Goal: Transaction & Acquisition: Purchase product/service

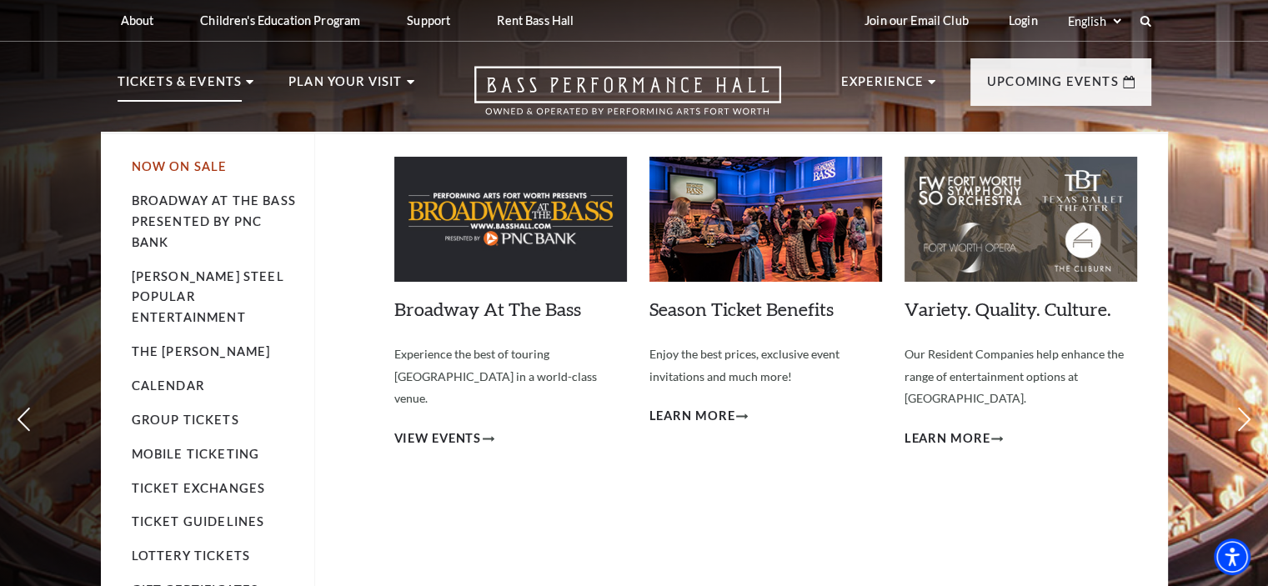
click at [178, 169] on link "Now On Sale" at bounding box center [180, 166] width 96 height 14
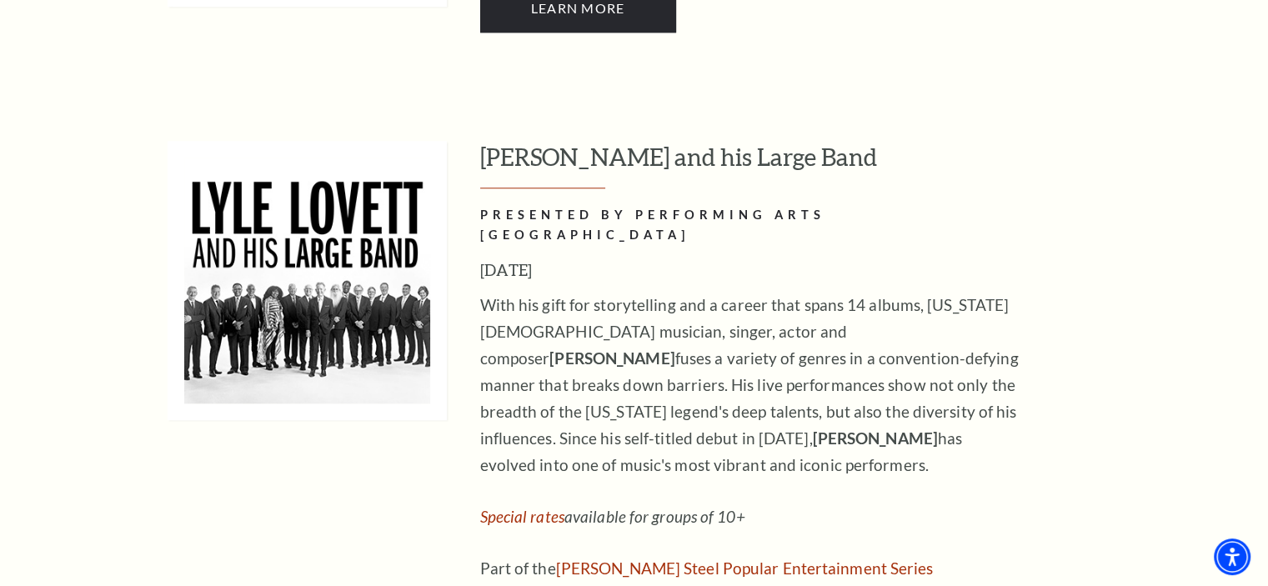
scroll to position [1538, 0]
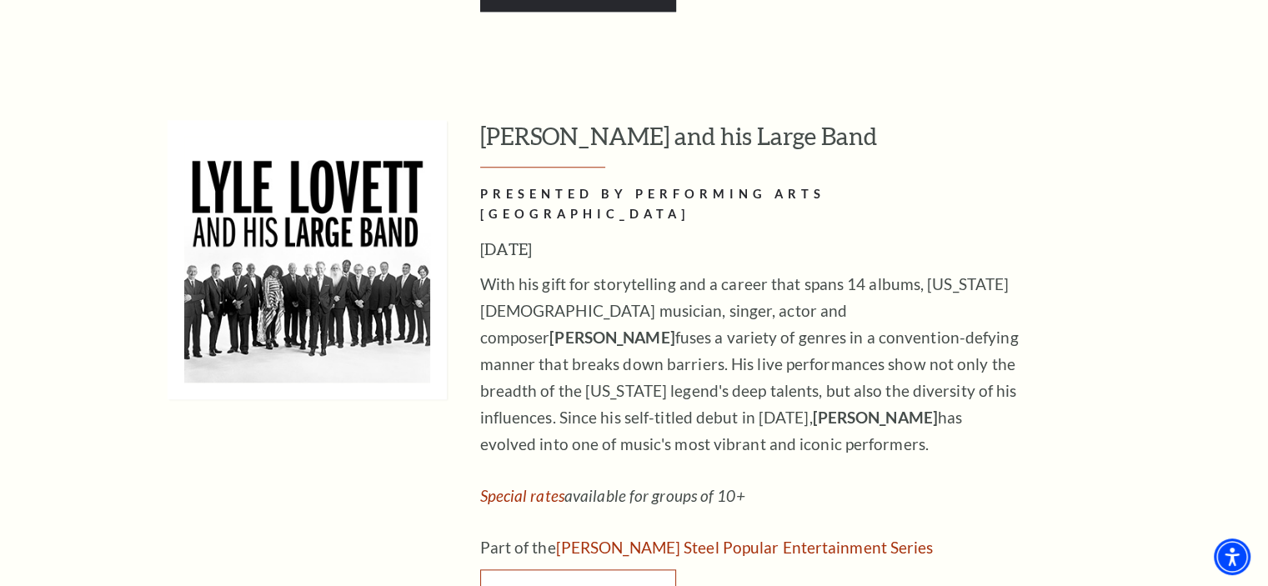
click at [545, 584] on span "Buy Tickets" at bounding box center [577, 592] width 93 height 16
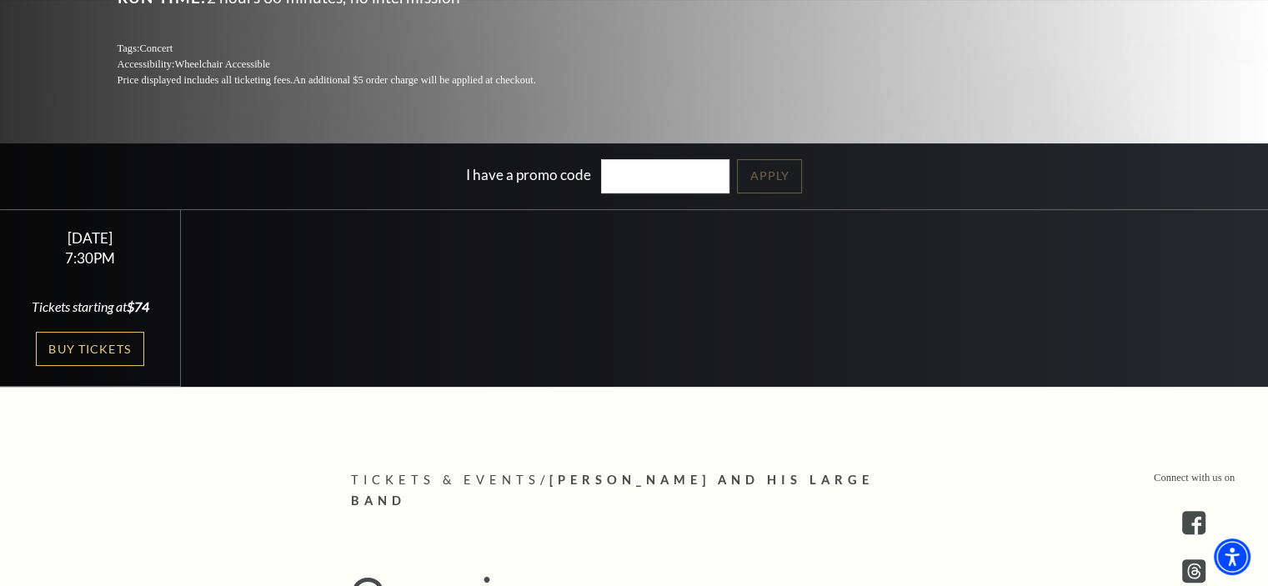
scroll to position [320, 0]
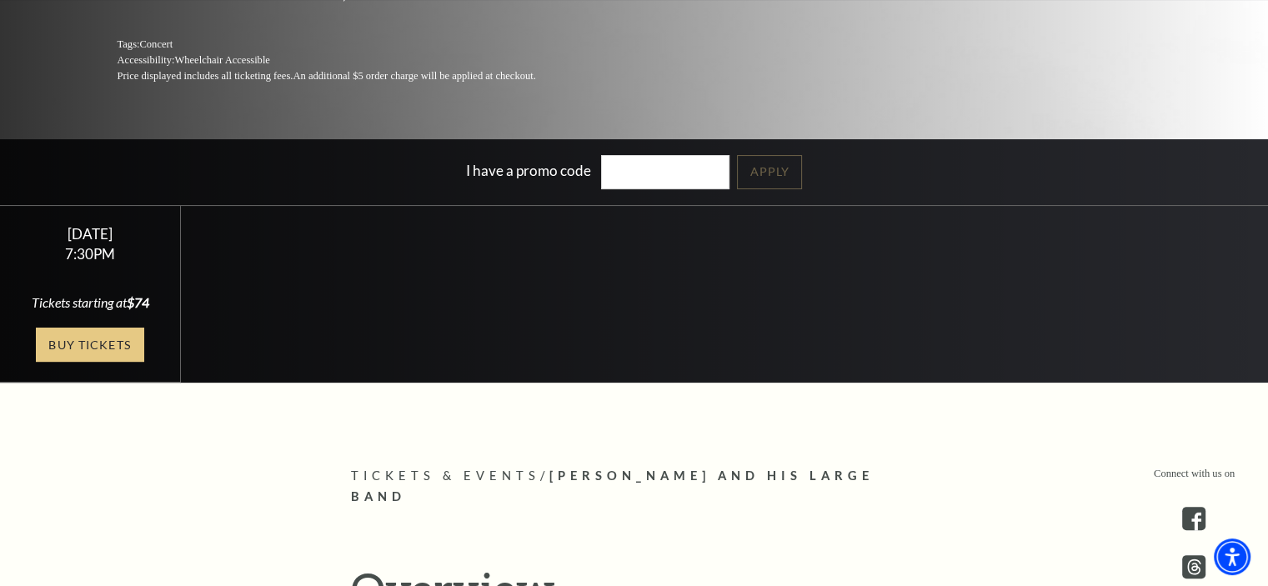
click at [79, 344] on link "Buy Tickets" at bounding box center [90, 345] width 108 height 34
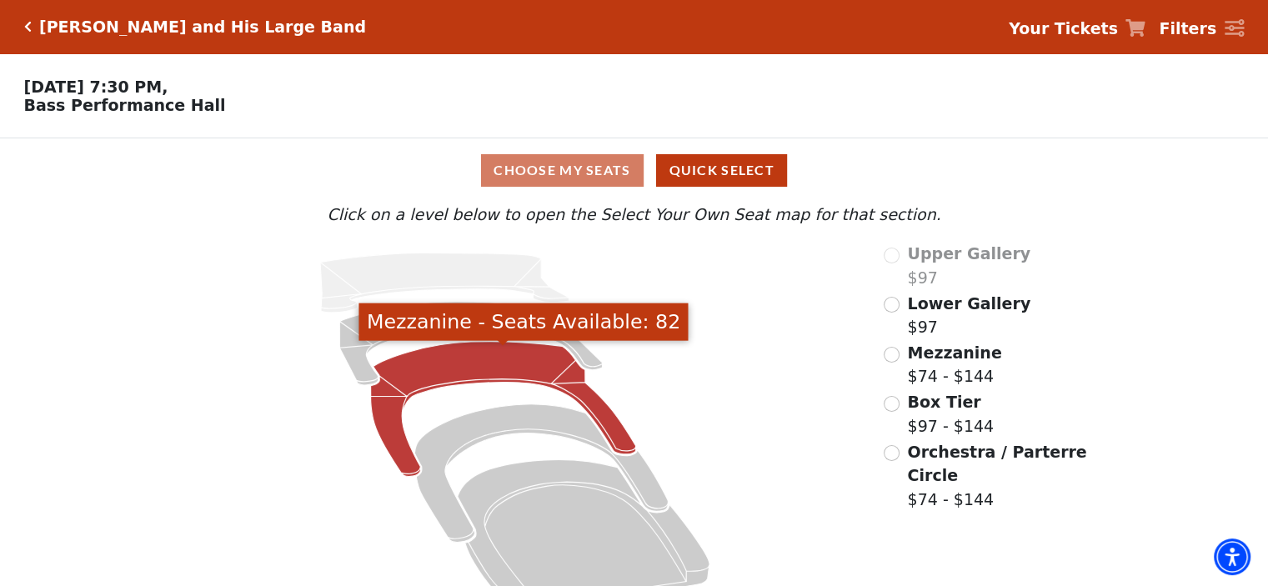
click at [518, 376] on icon "Mezzanine - Seats Available: 82" at bounding box center [503, 409] width 265 height 135
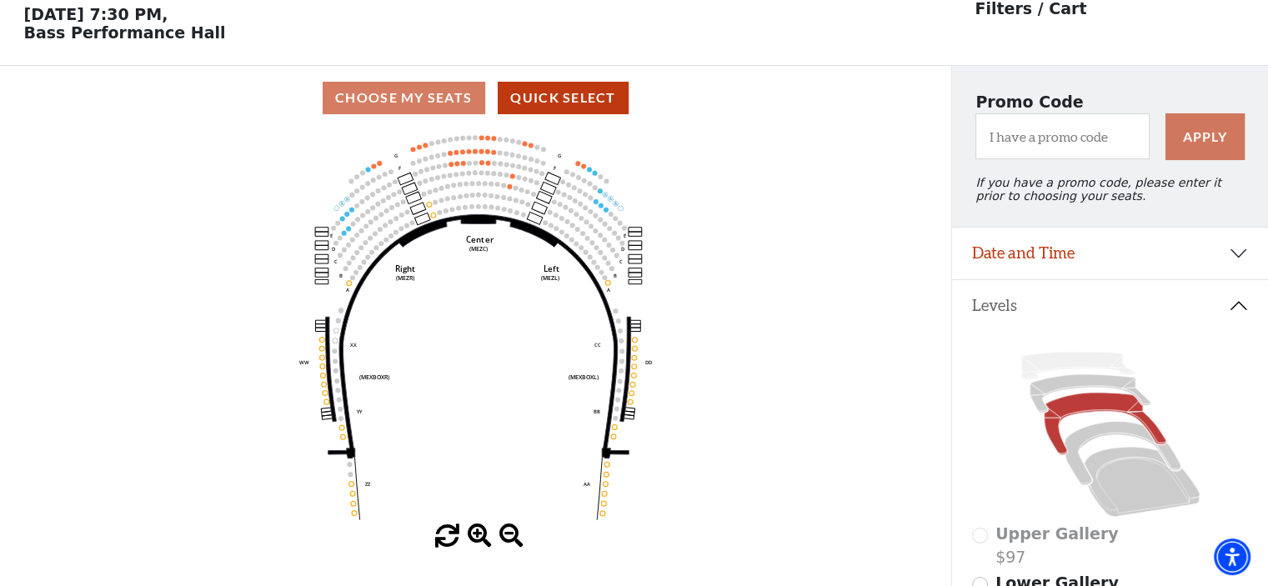
scroll to position [77, 0]
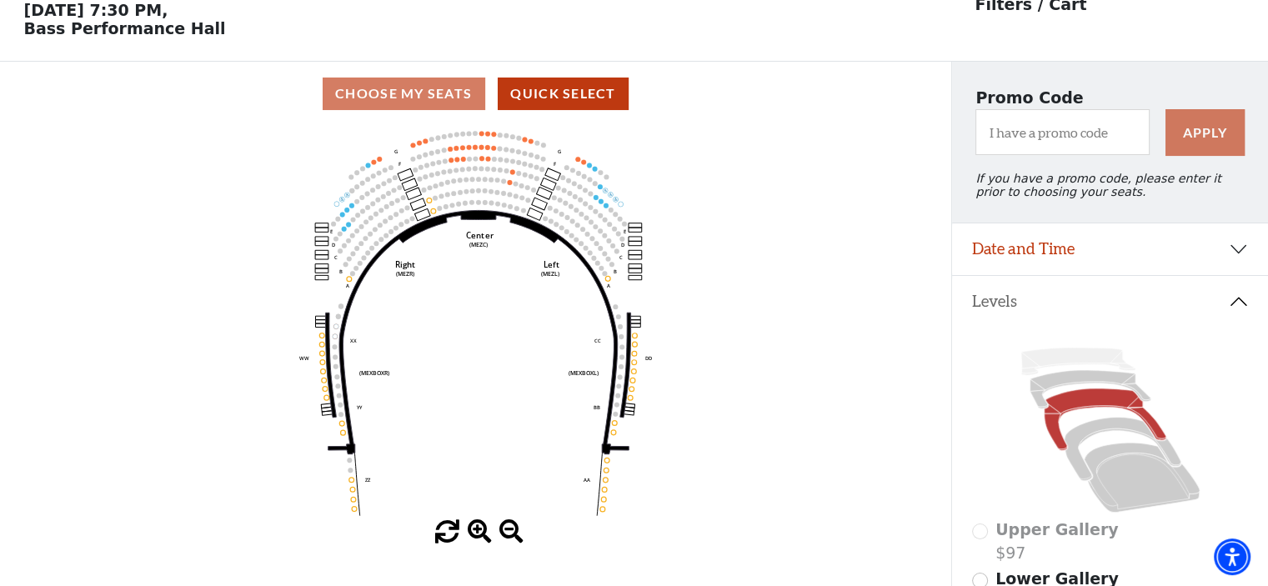
click at [510, 153] on circle at bounding box center [512, 150] width 5 height 5
click at [1040, 7] on p "Filters / Cart" at bounding box center [1030, 4] width 112 height 24
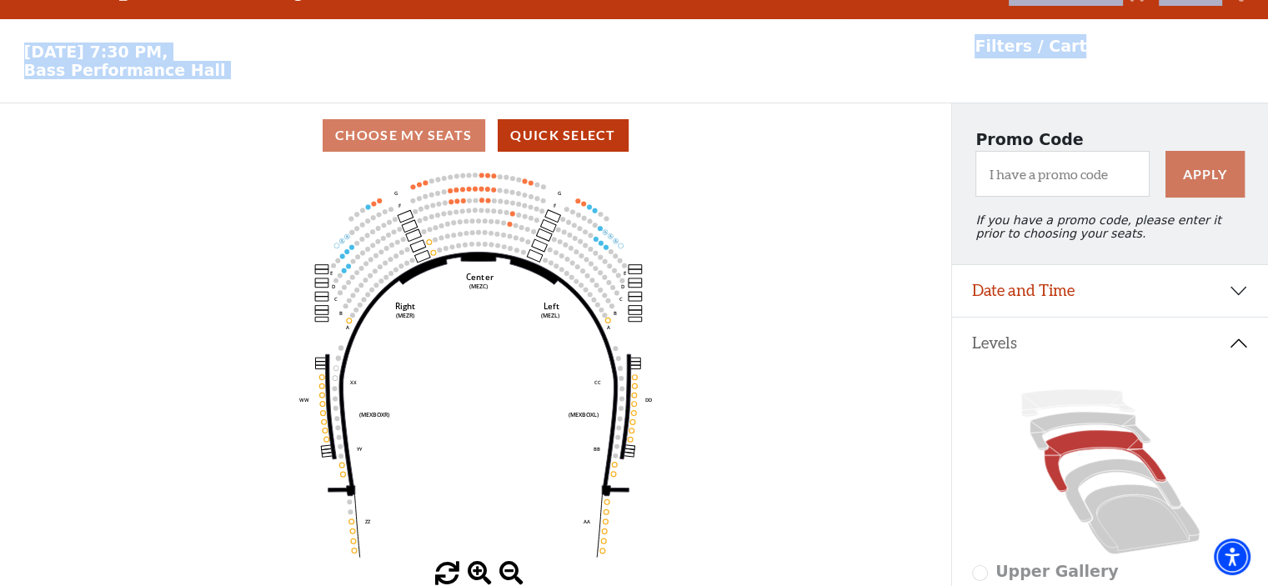
click at [1040, 7] on div "Lyle Lovett and His Large Band Your Tickets Filters Choose Your Own Seats Frida…" at bounding box center [634, 34] width 1268 height 138
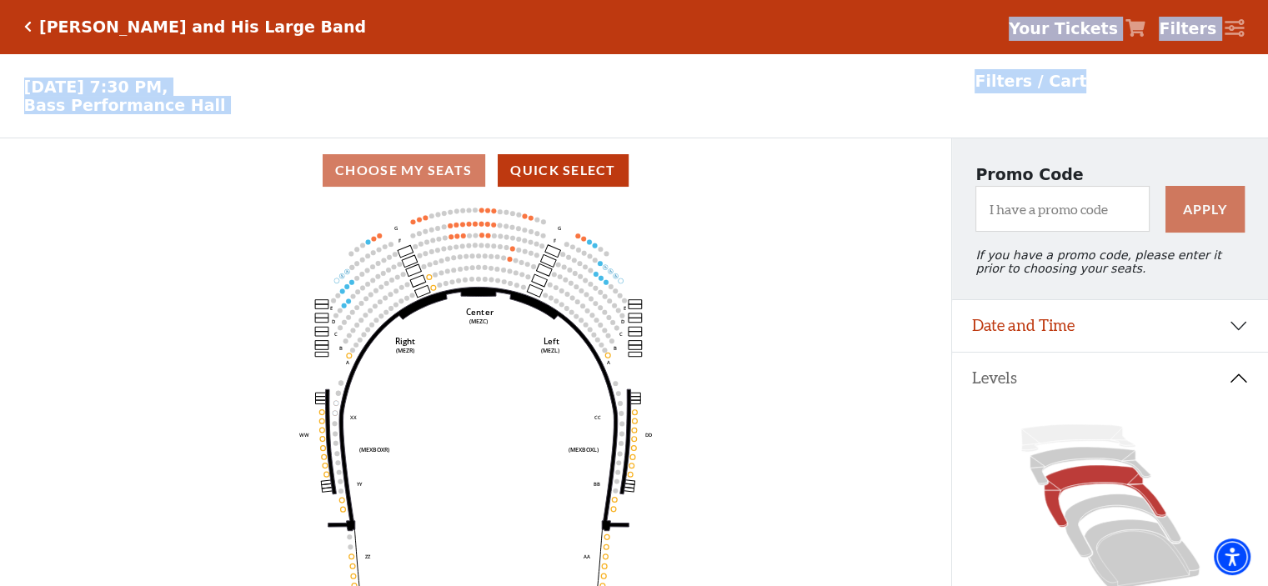
click at [1040, 77] on p "Filters / Cart" at bounding box center [1030, 81] width 112 height 24
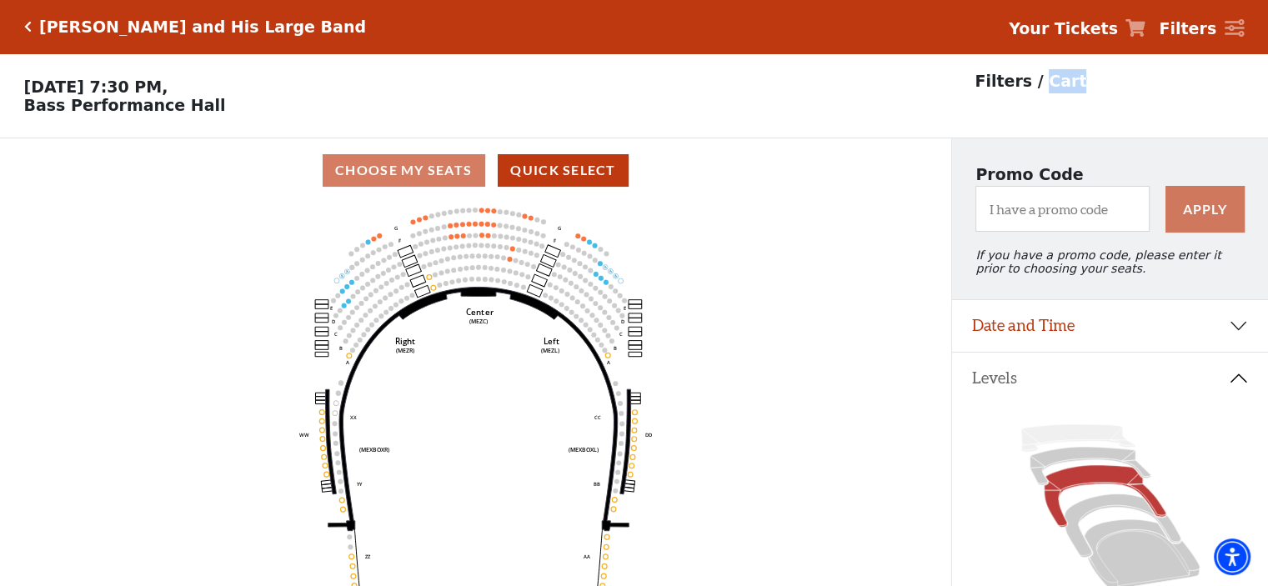
click at [1040, 77] on p "Filters / Cart" at bounding box center [1030, 81] width 112 height 24
click at [1145, 24] on icon at bounding box center [1135, 28] width 20 height 18
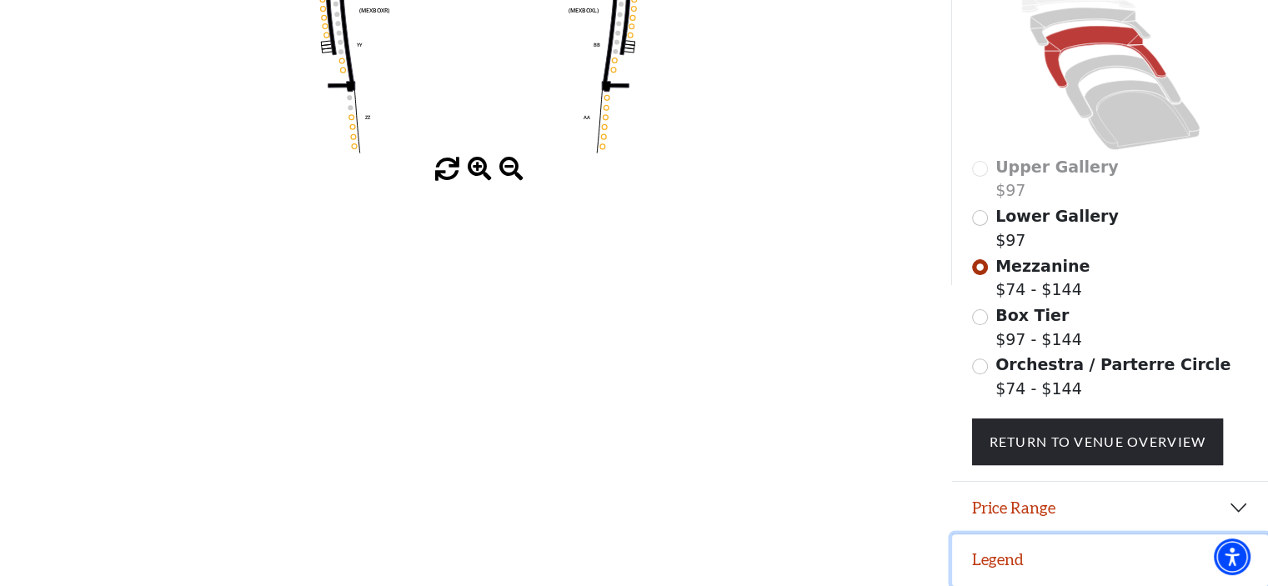
click at [1005, 567] on button "Legend" at bounding box center [1110, 560] width 316 height 52
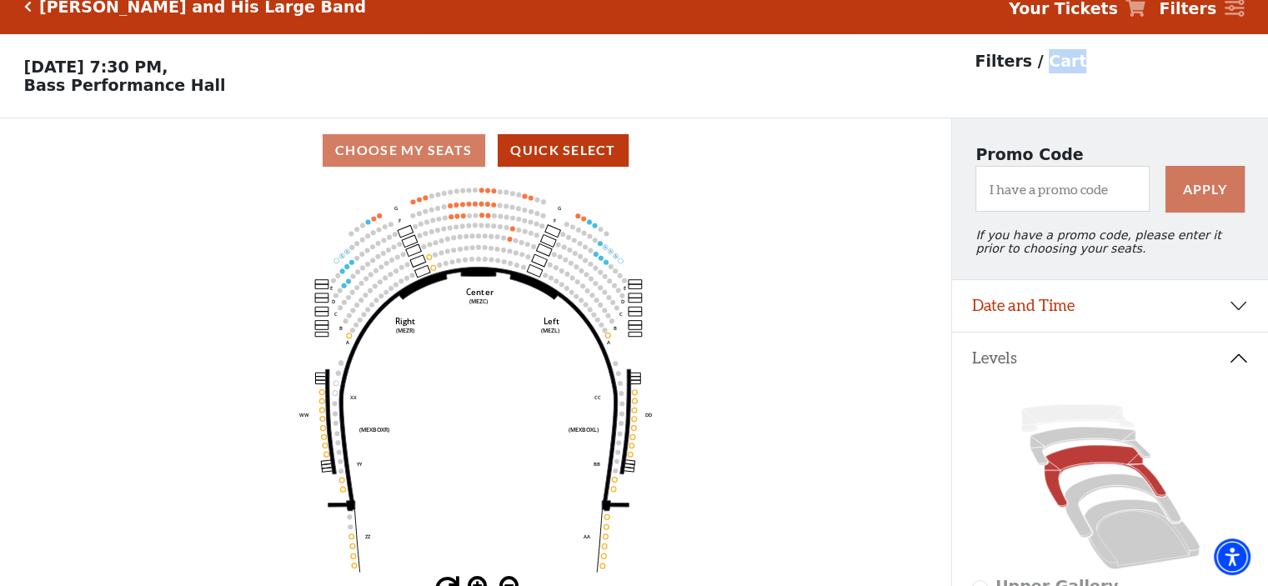
scroll to position [0, 0]
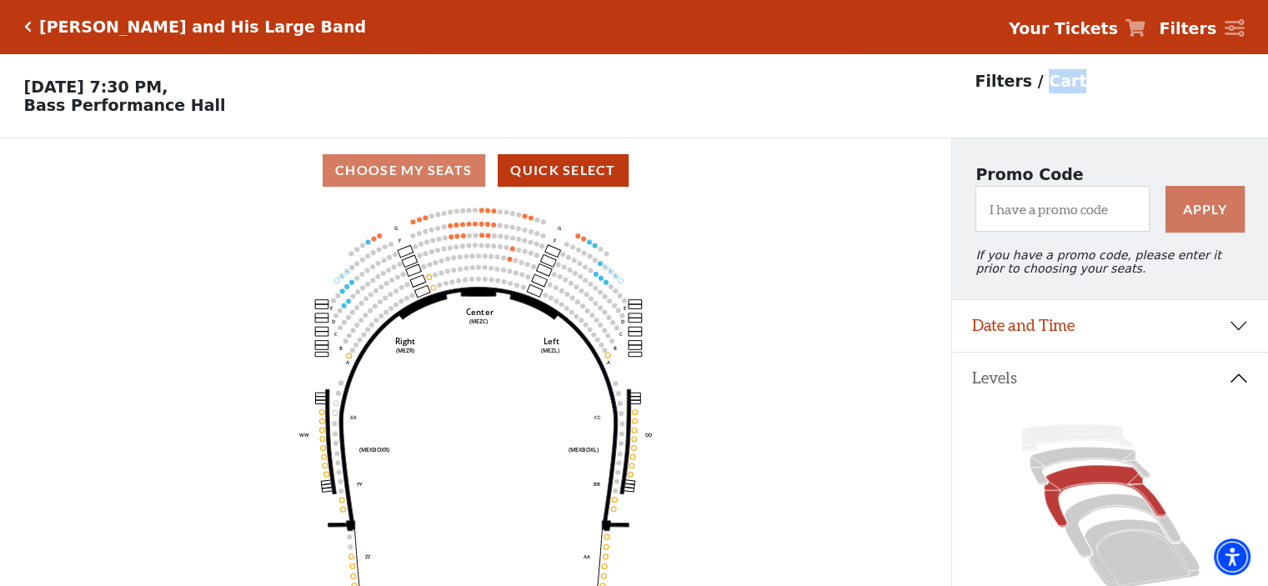
click at [1118, 29] on strong "Your Tickets" at bounding box center [1062, 28] width 109 height 18
click at [1145, 29] on icon at bounding box center [1135, 28] width 20 height 18
click at [1145, 33] on icon at bounding box center [1135, 28] width 20 height 18
click at [433, 183] on div "Choose My Seats Quick Select" at bounding box center [475, 170] width 951 height 33
click at [516, 232] on use "Seat Selected" at bounding box center [519, 229] width 6 height 6
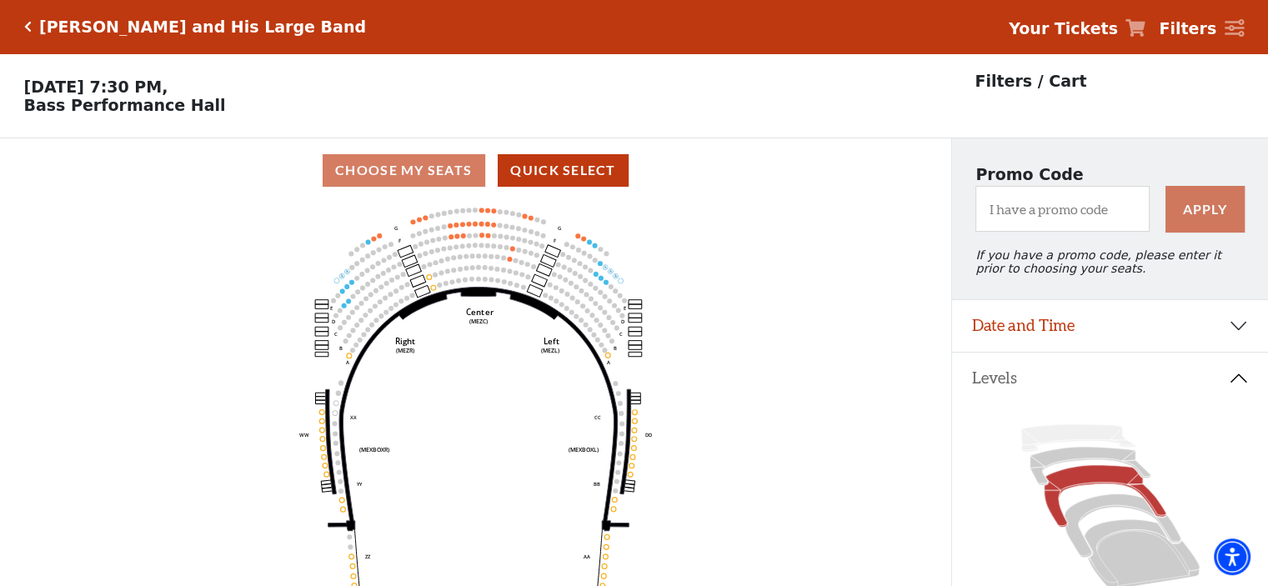
click at [516, 232] on use "Seat Selected" at bounding box center [519, 229] width 6 height 6
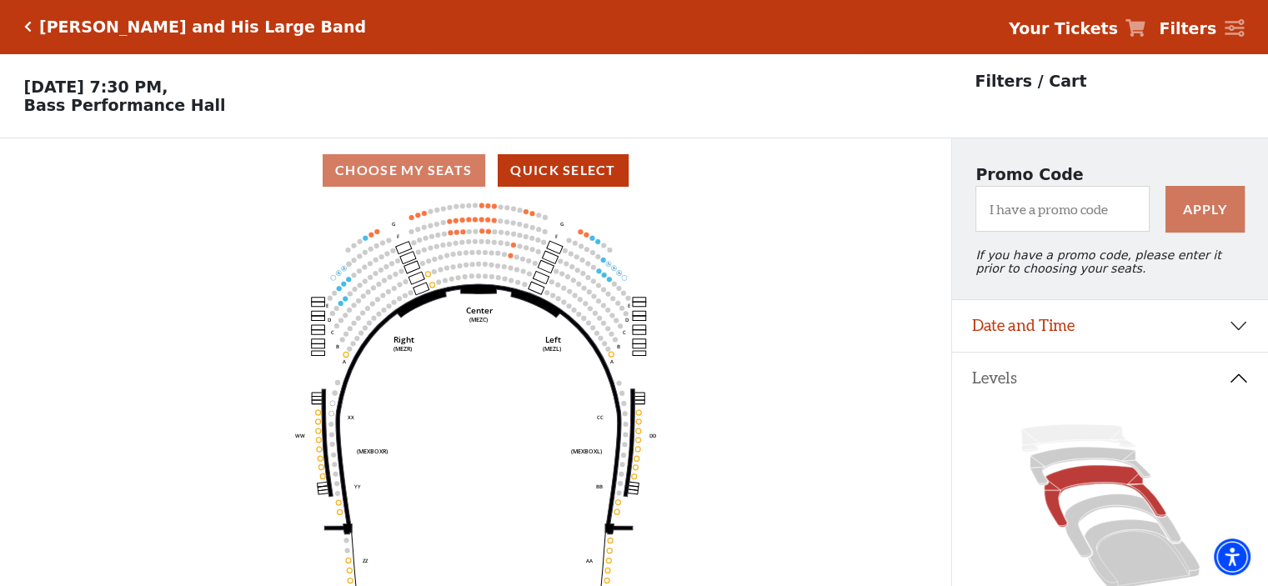
click at [516, 235] on icon "Center (MEZC) Right (MEZR) Left (MEZL) (MEXBOXR) (MEXBOXL) XX WW CC DD YY BB ZZ…" at bounding box center [476, 400] width 856 height 394
click at [547, 176] on button "Quick Select" at bounding box center [563, 170] width 131 height 33
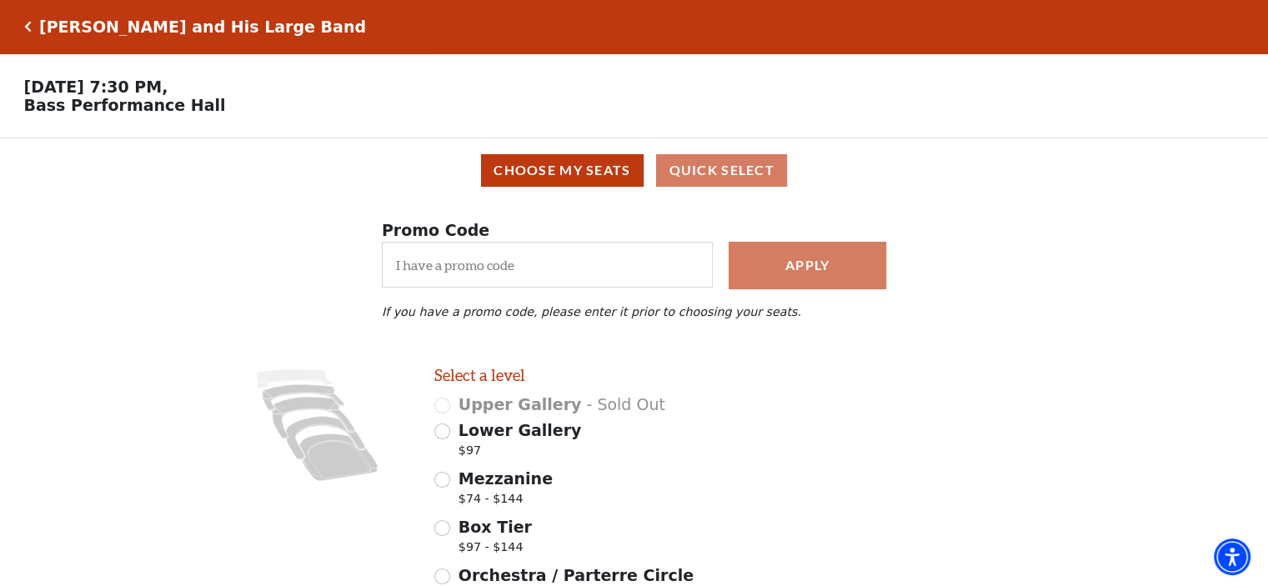
click at [452, 437] on div "Lower Gallery $97" at bounding box center [580, 441] width 293 height 47
click at [443, 439] on input "Lower Gallery $97" at bounding box center [442, 431] width 16 height 16
radio input "true"
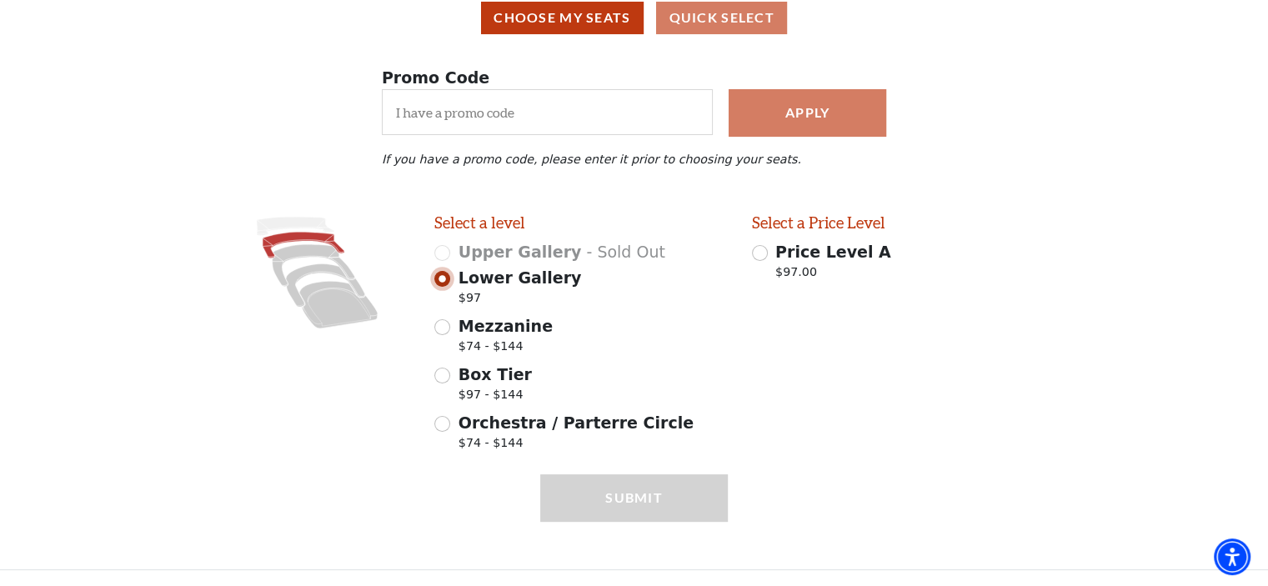
scroll to position [158, 0]
click at [761, 256] on input "Price Level A $97.00" at bounding box center [760, 253] width 16 height 16
radio input "true"
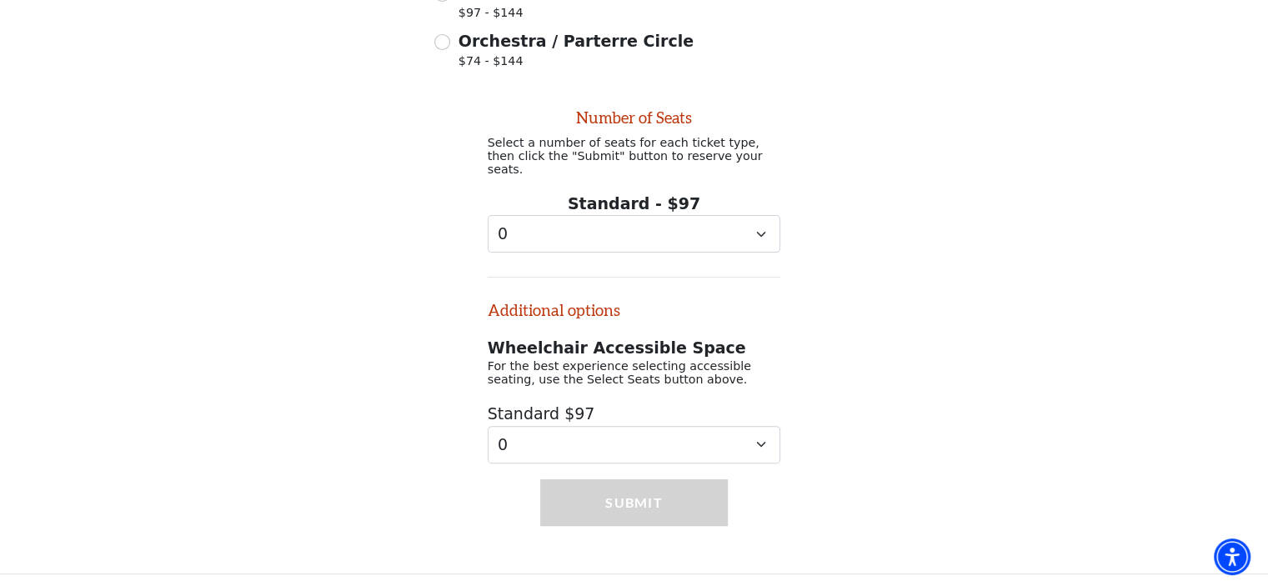
scroll to position [538, 0]
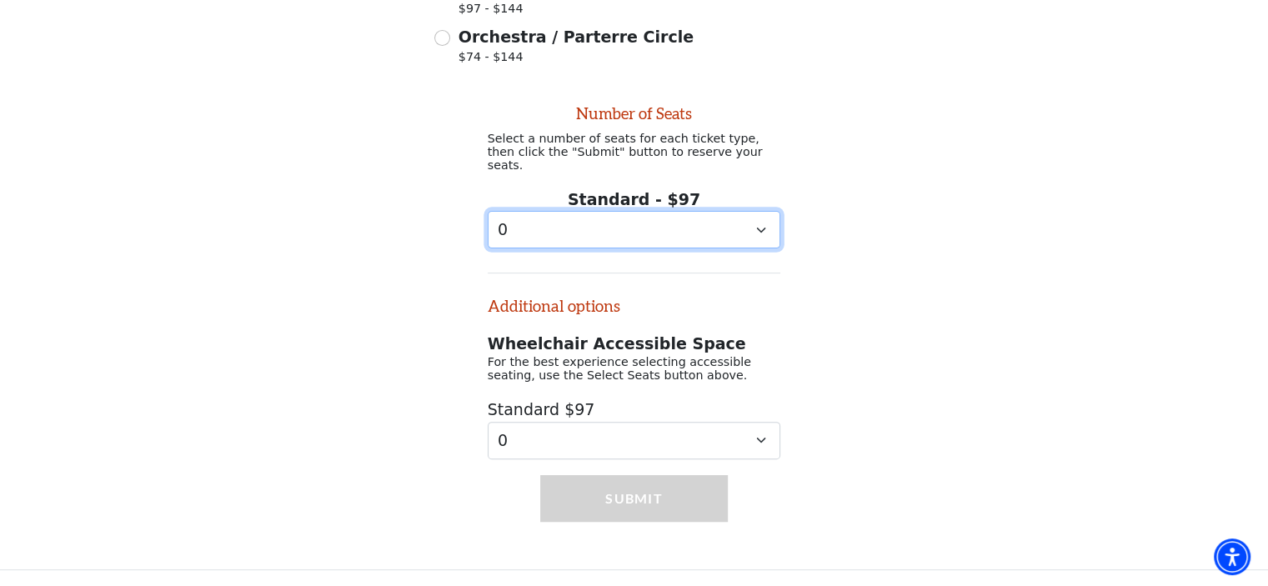
click at [750, 223] on select "0 1 2 3 4 5 6 7 8 9" at bounding box center [634, 230] width 293 height 38
select select "4"
click at [488, 211] on select "0 1 2 3 4 5 6 7 8 9" at bounding box center [634, 230] width 293 height 38
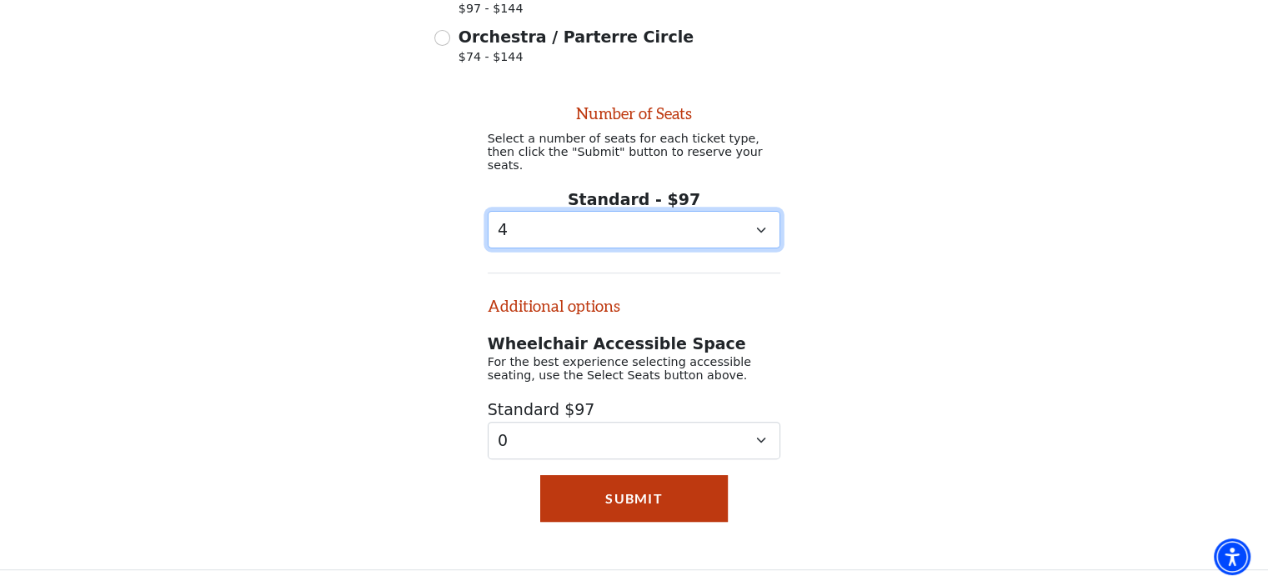
scroll to position [26, 0]
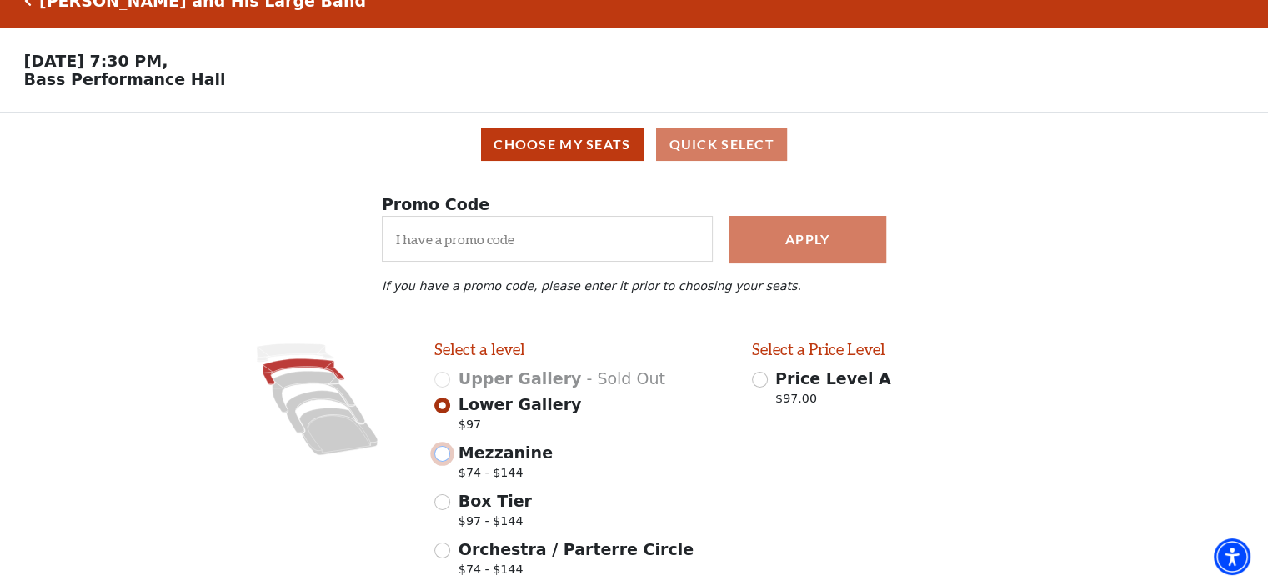
click at [440, 462] on input "Mezzanine $74 - $144" at bounding box center [442, 454] width 16 height 16
radio input "true"
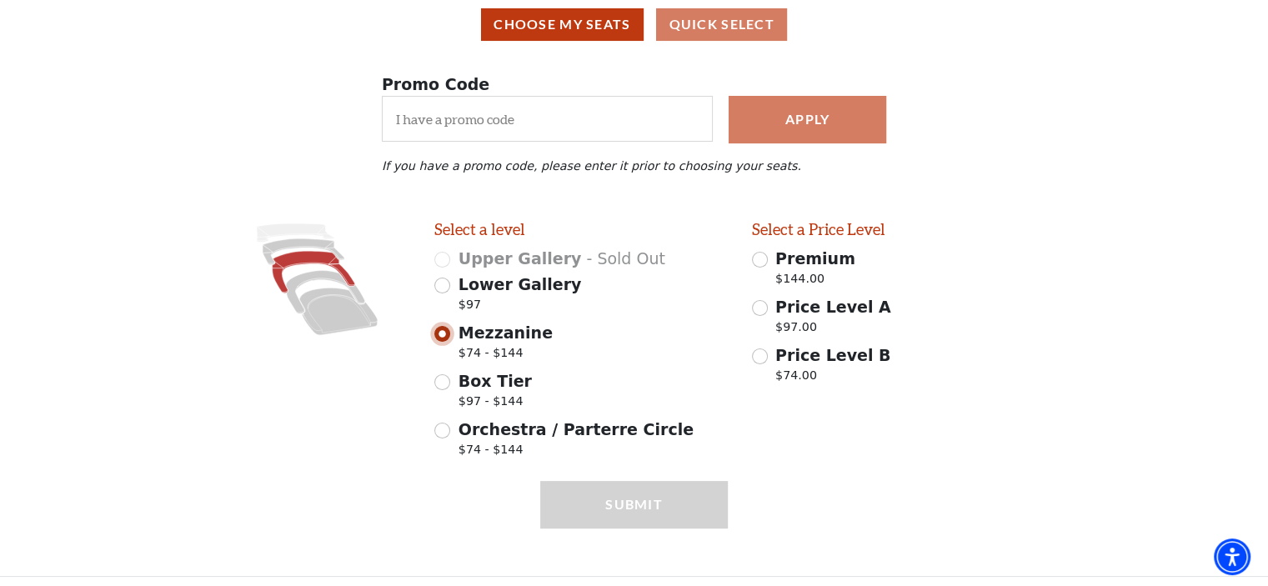
scroll to position [158, 0]
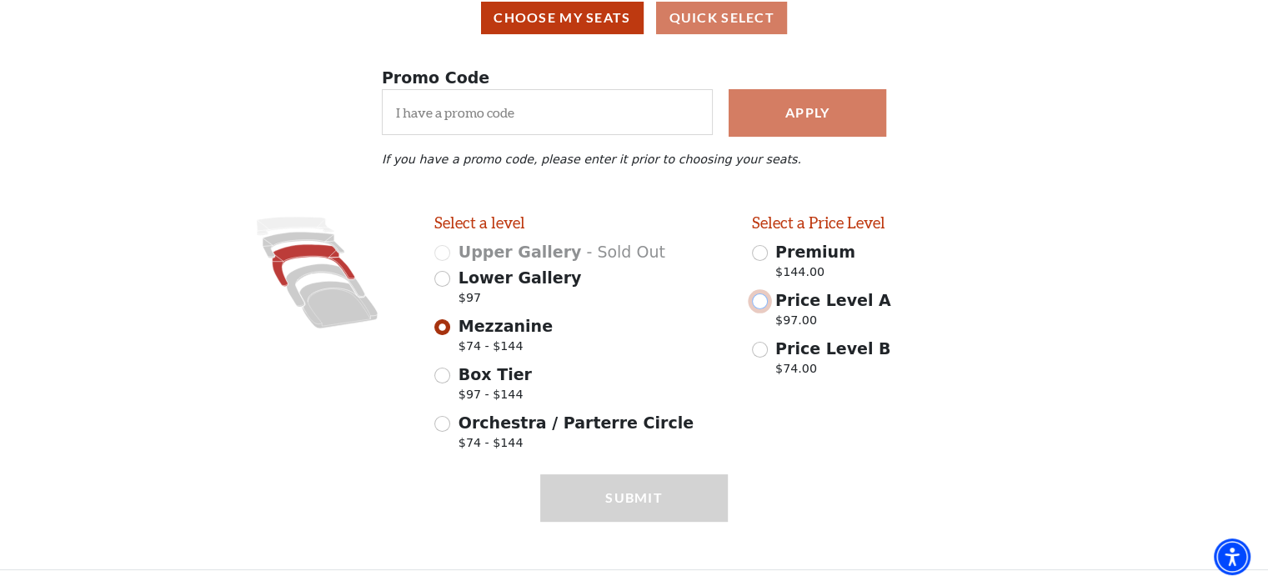
click at [760, 306] on input "Price Level A $97.00" at bounding box center [760, 301] width 16 height 16
radio input "true"
select select "4"
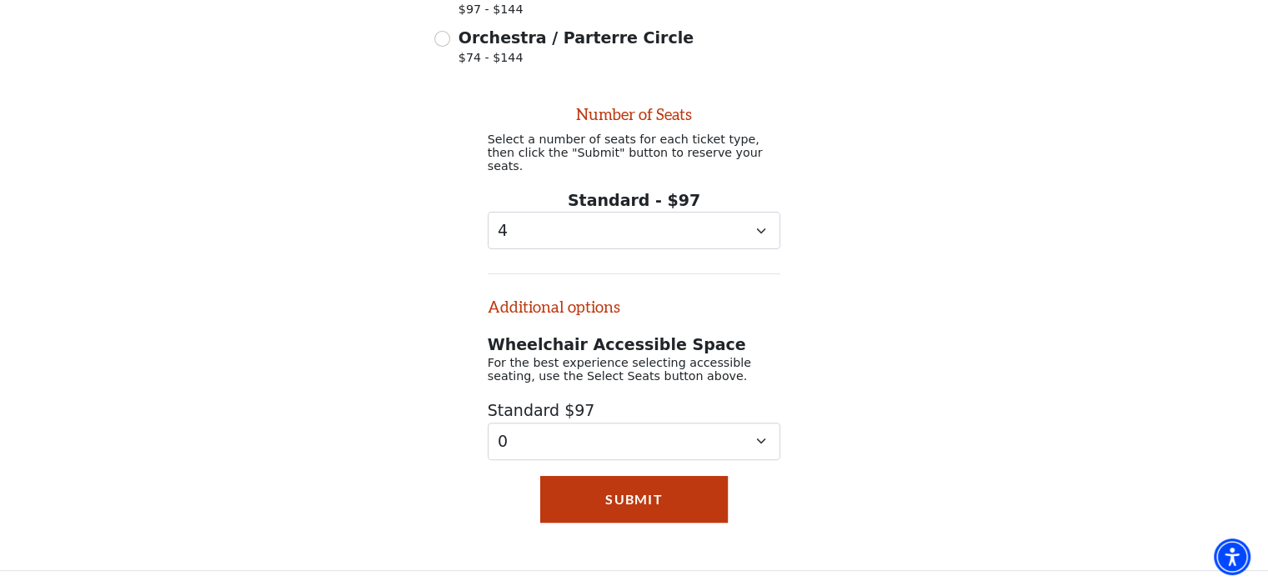
scroll to position [538, 0]
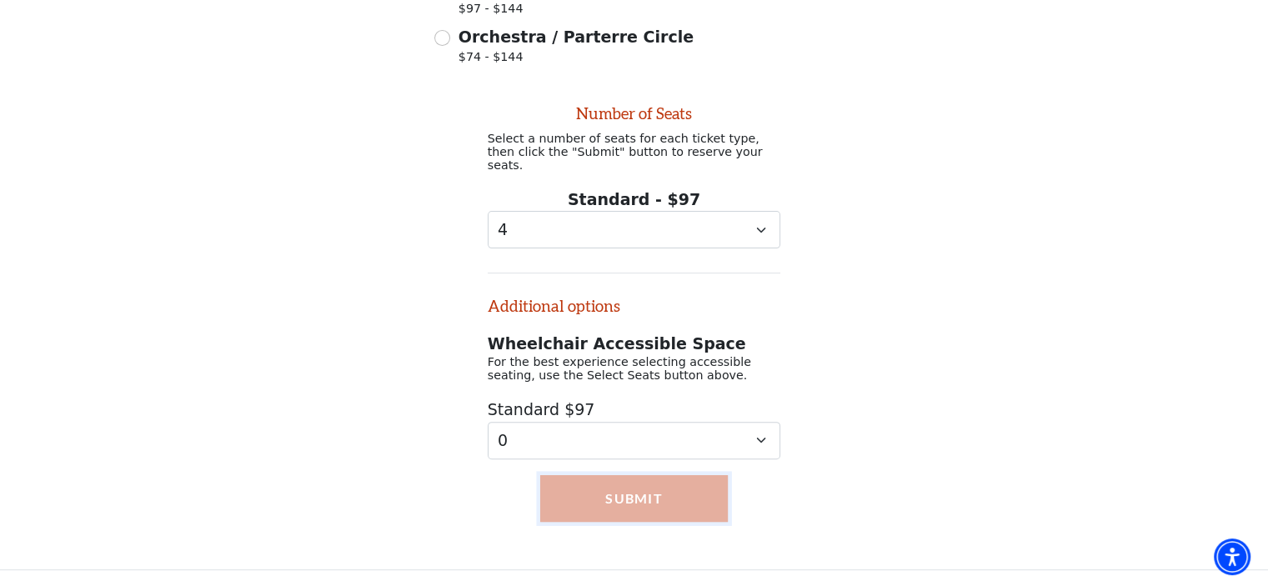
click at [690, 493] on button "Submit" at bounding box center [634, 498] width 188 height 47
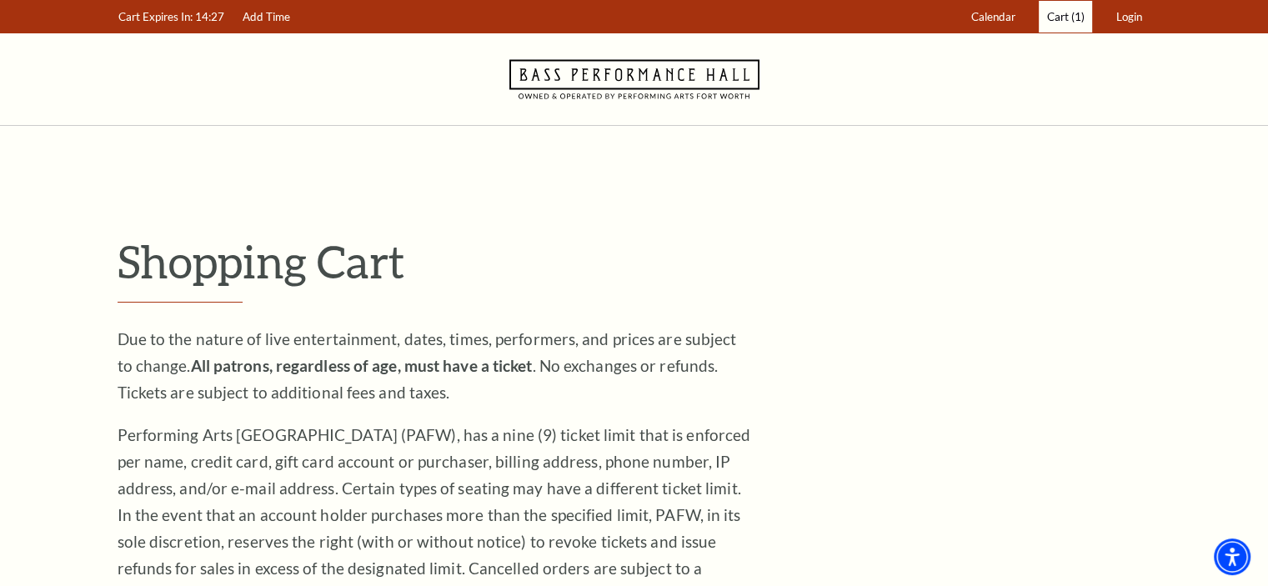
click at [1070, 32] on link "Cart (1)" at bounding box center [1064, 17] width 53 height 33
click at [1062, 18] on span "Cart" at bounding box center [1058, 16] width 22 height 13
click at [1141, 15] on link "Login" at bounding box center [1129, 17] width 42 height 33
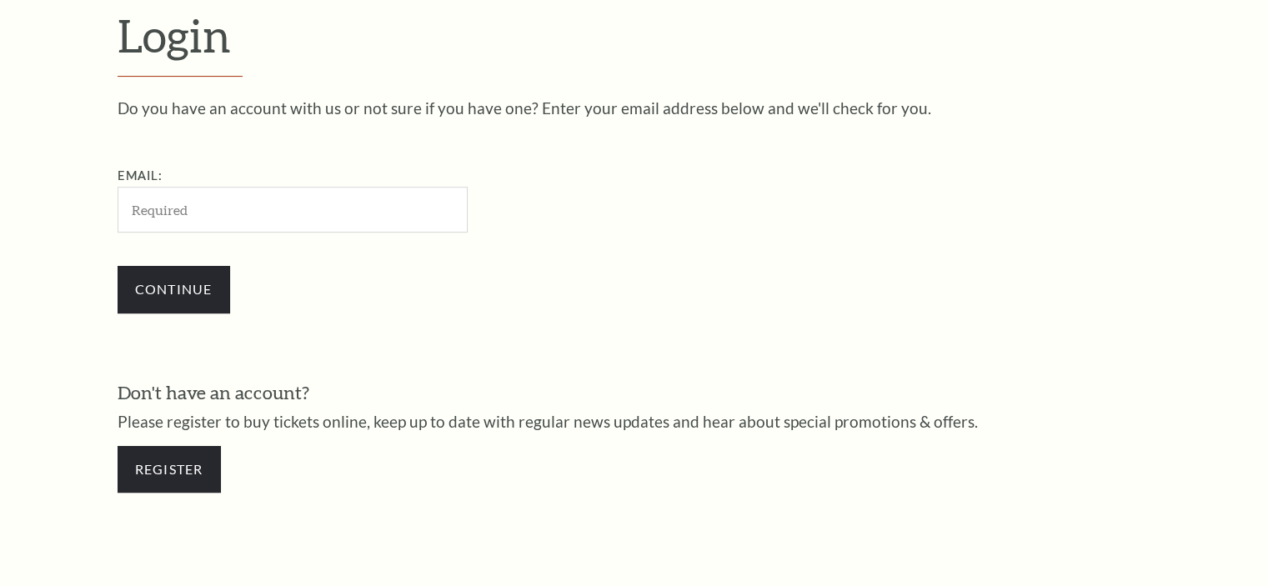
scroll to position [493, 0]
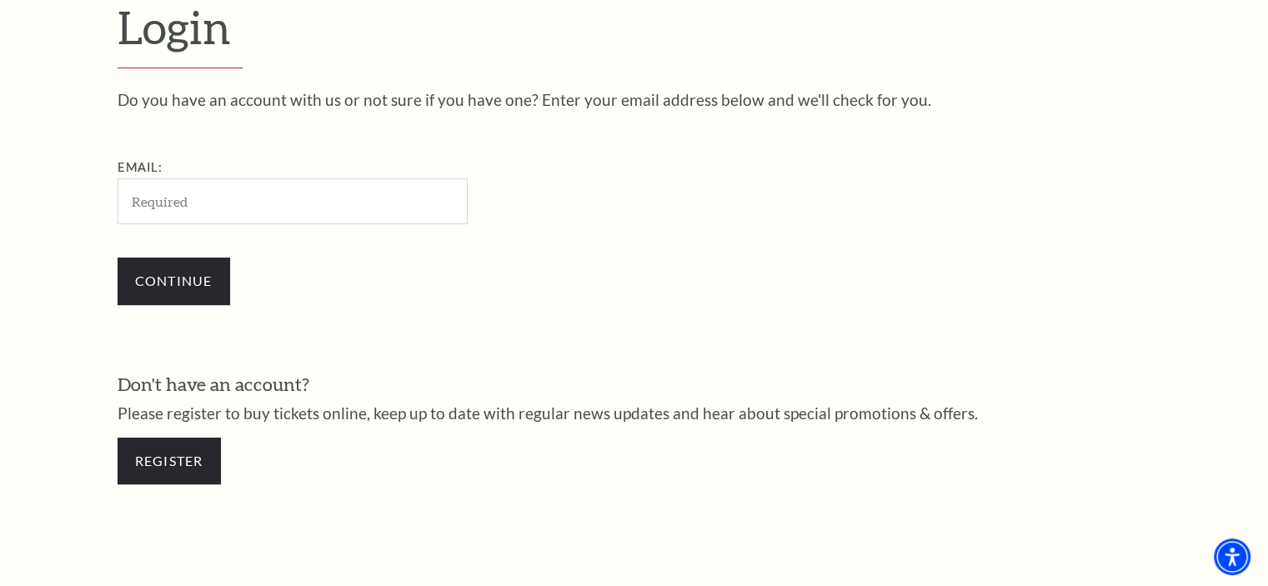
click at [226, 200] on input "Email:" at bounding box center [293, 201] width 350 height 46
type input "[PERSON_NAME][EMAIL_ADDRESS][PERSON_NAME][DOMAIN_NAME]"
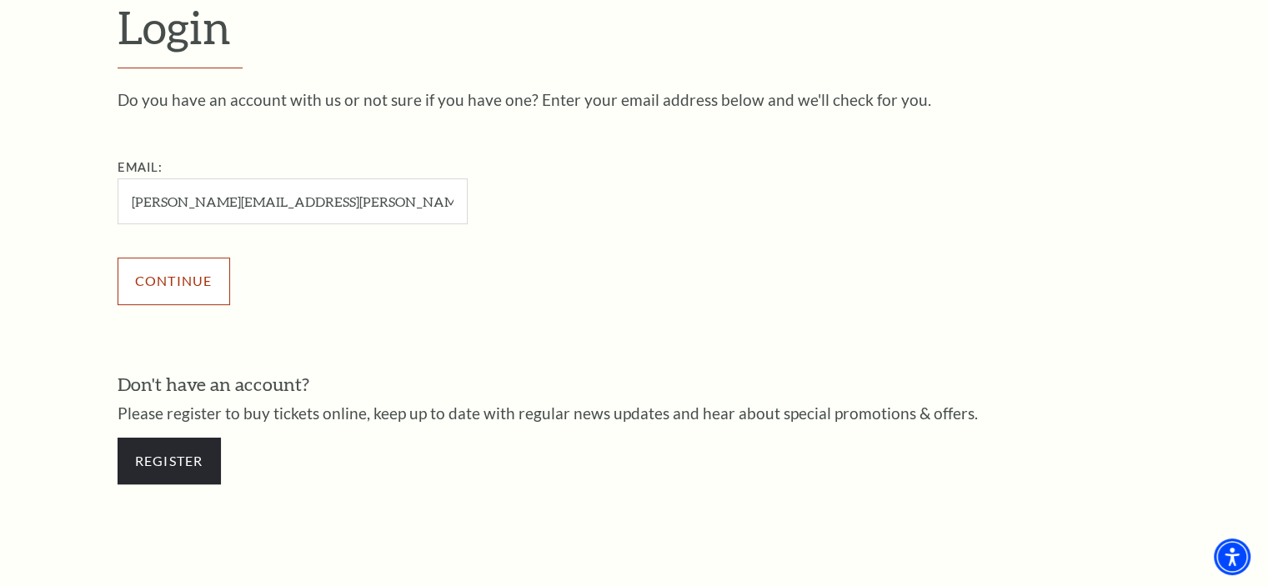
click at [175, 280] on input "Continue" at bounding box center [174, 281] width 113 height 47
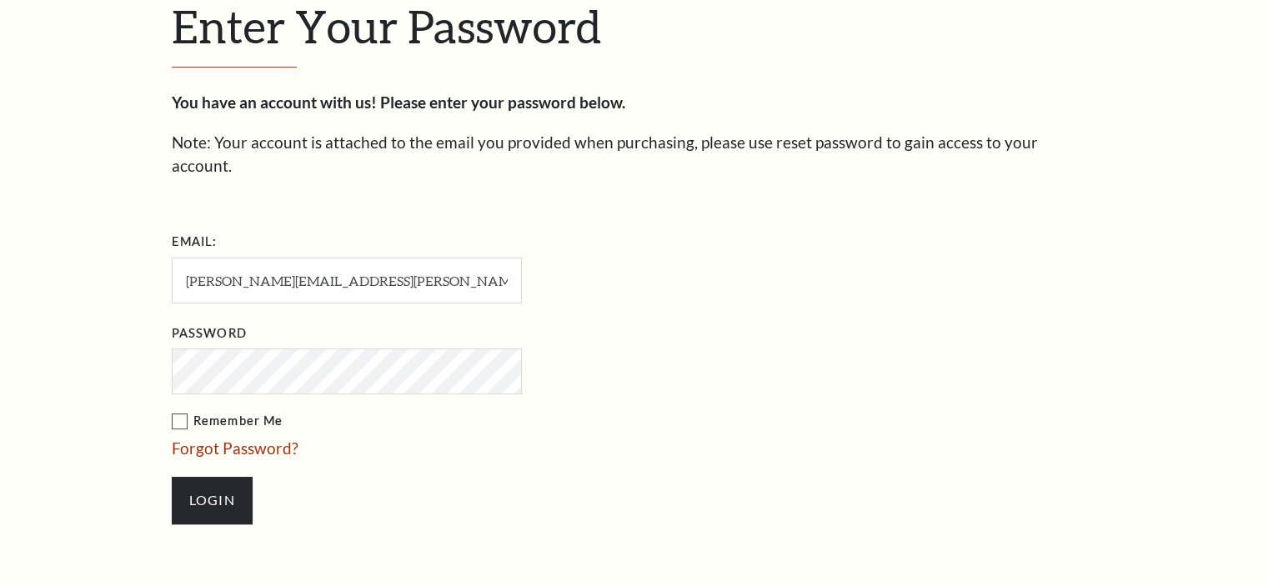
scroll to position [508, 0]
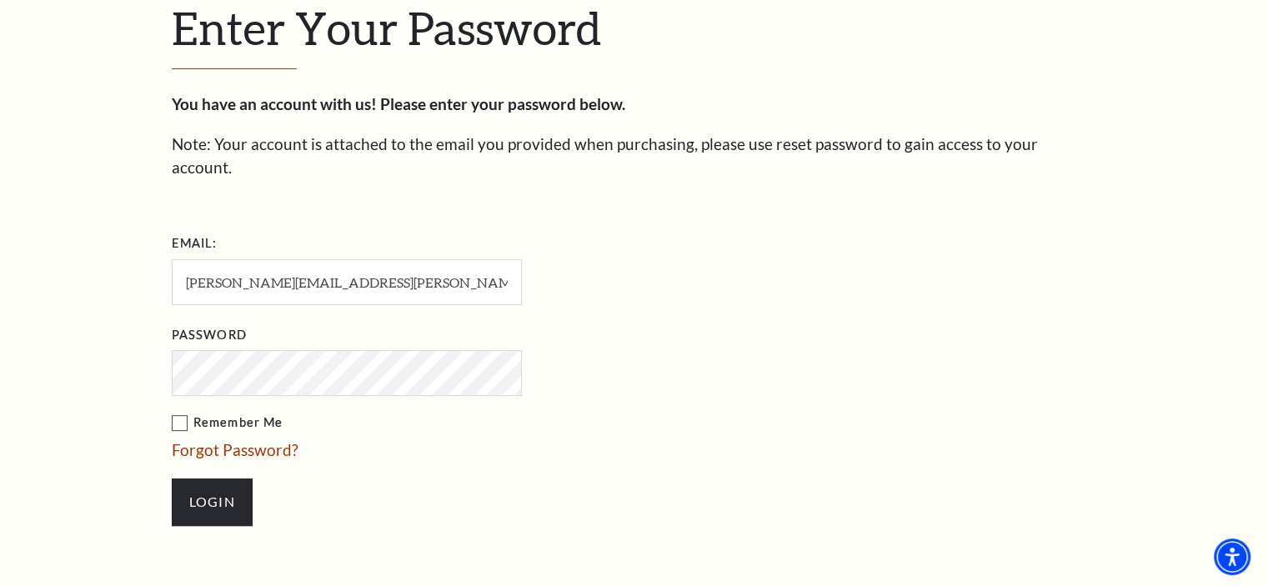
click at [172, 478] on input "Login" at bounding box center [212, 501] width 81 height 47
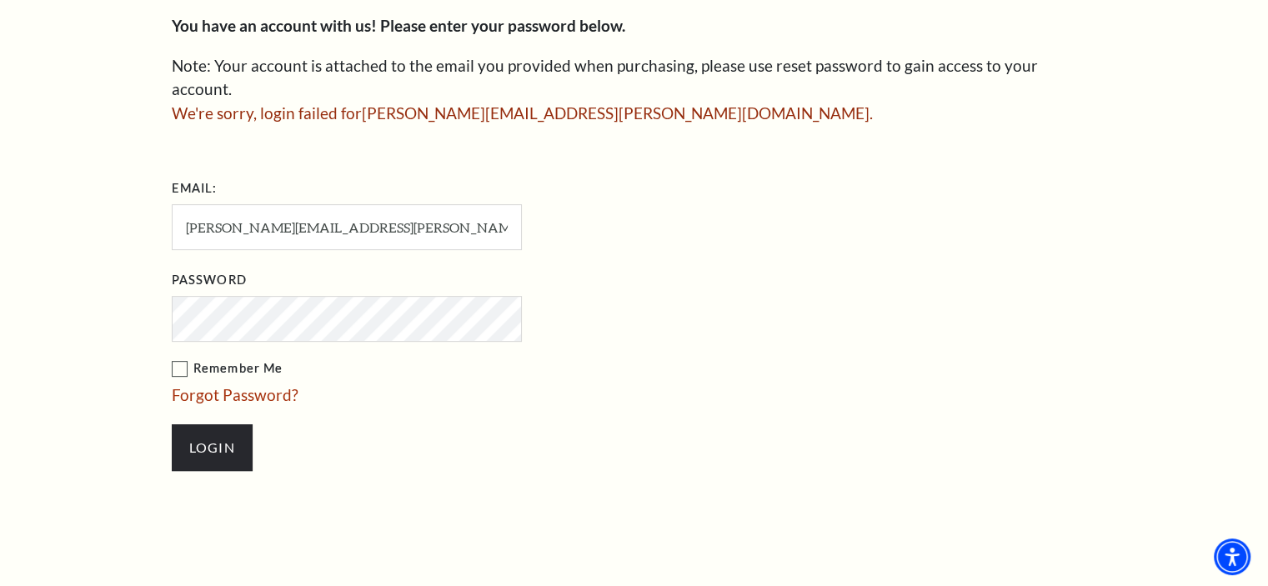
click at [172, 424] on input "Login" at bounding box center [212, 447] width 81 height 47
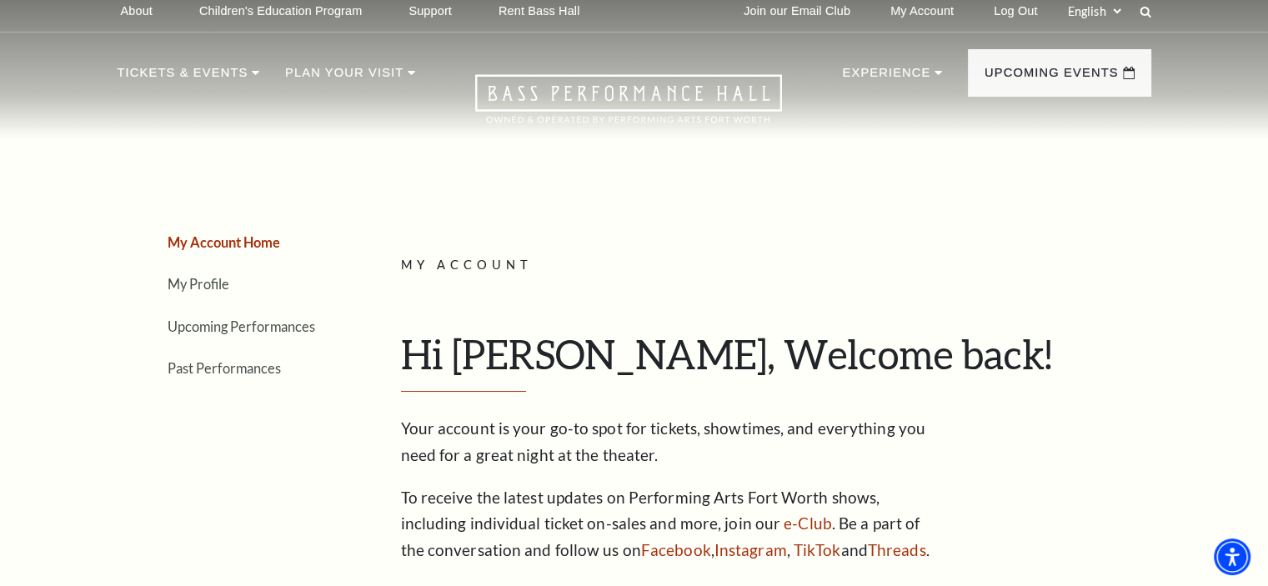
scroll to position [8, 0]
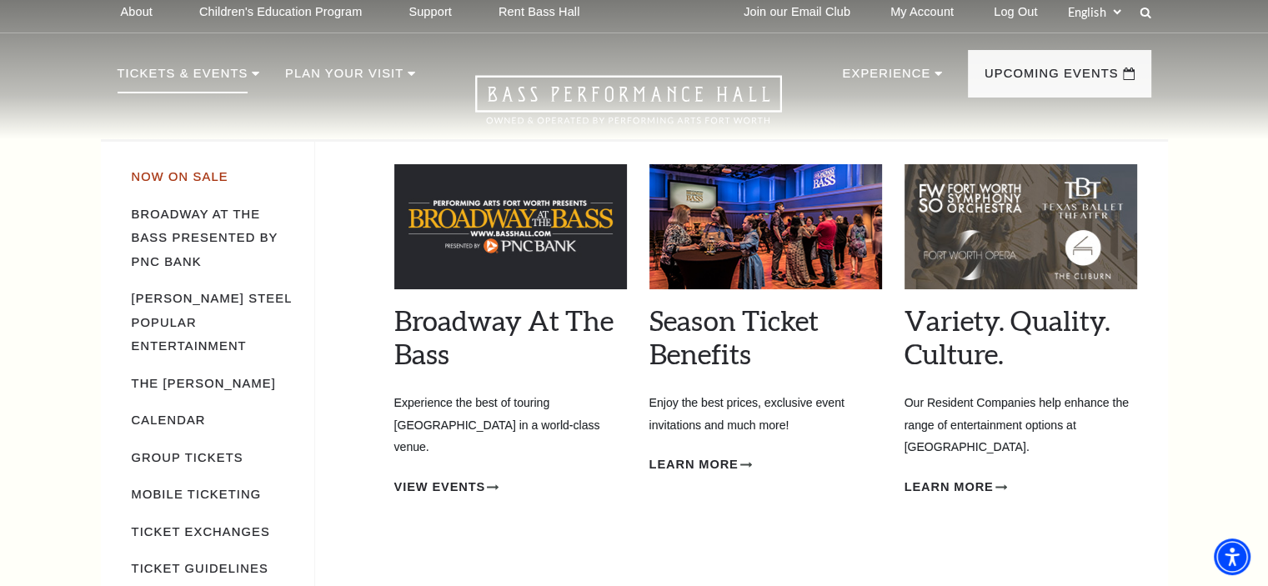
click at [179, 177] on link "Now On Sale" at bounding box center [180, 176] width 97 height 13
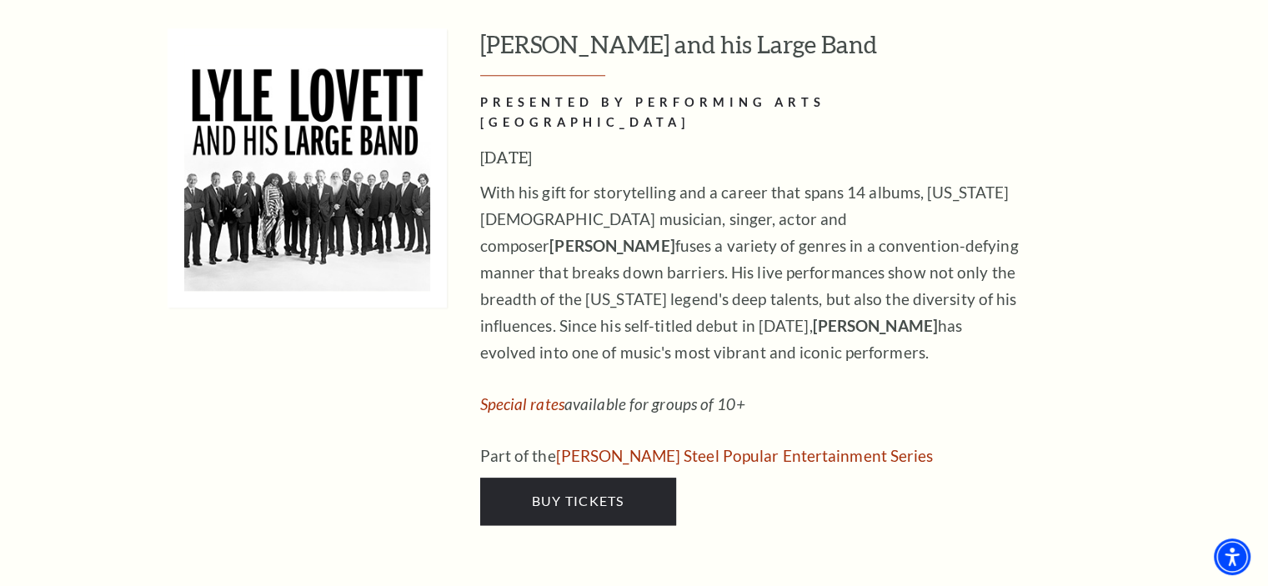
scroll to position [1640, 0]
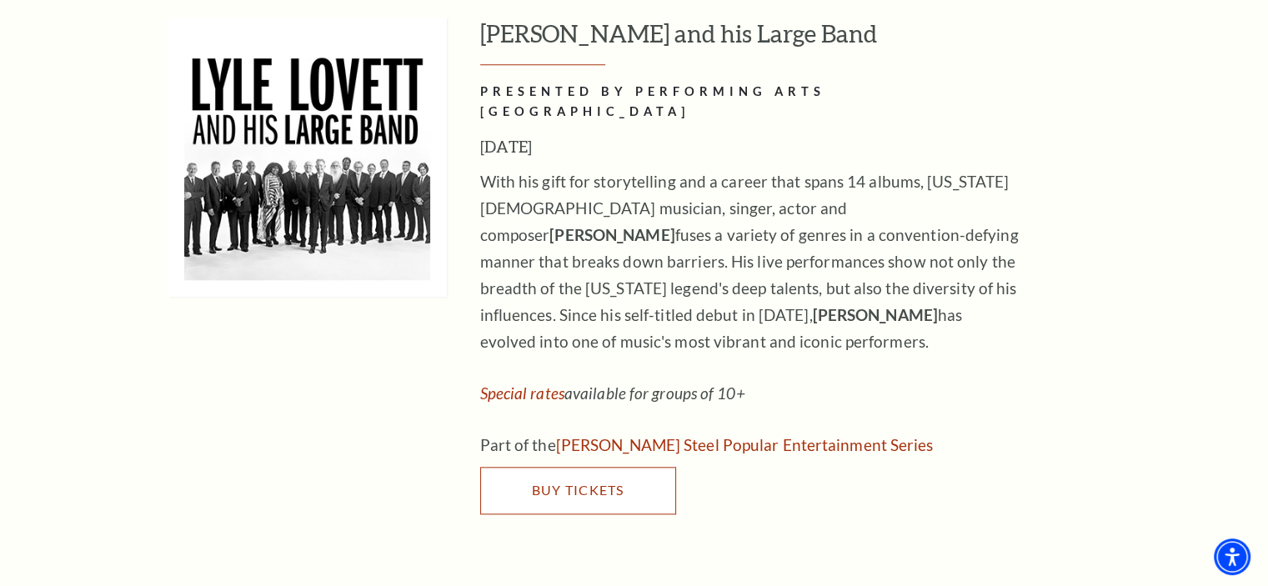
click at [546, 467] on link "Buy Tickets" at bounding box center [578, 490] width 196 height 47
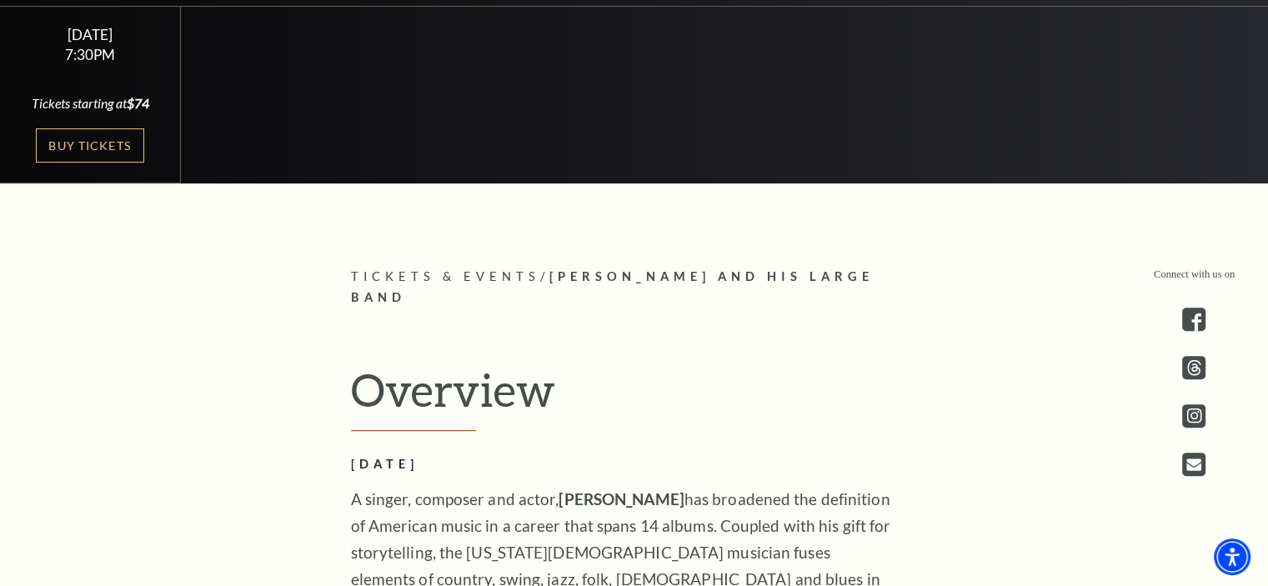
scroll to position [523, 0]
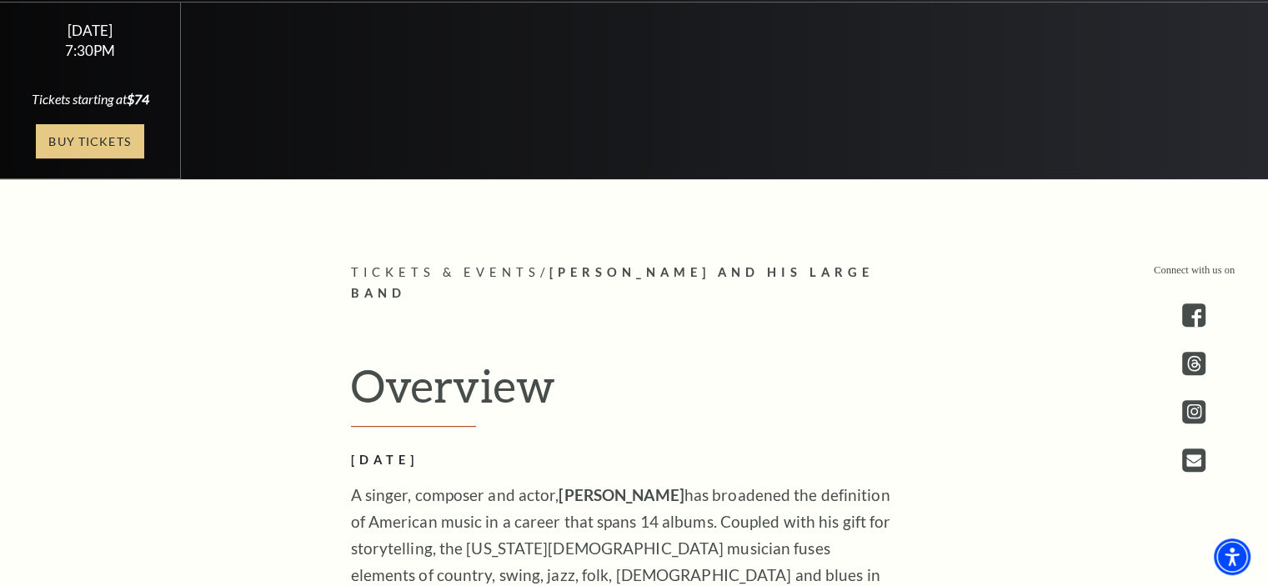
click at [83, 148] on link "Buy Tickets" at bounding box center [90, 141] width 108 height 34
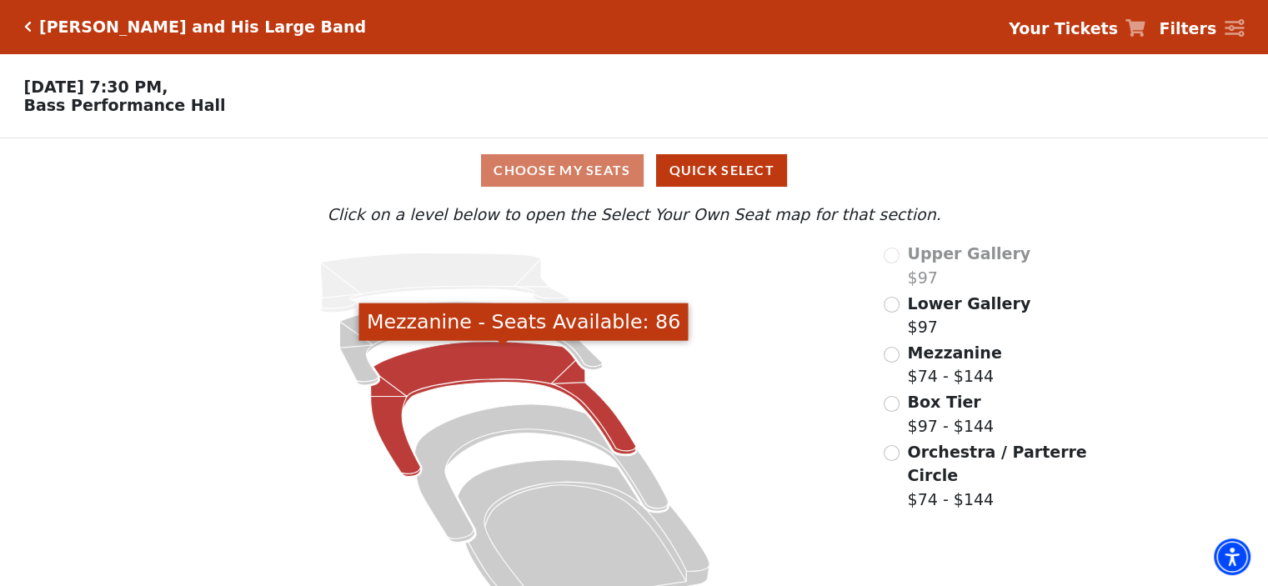
click at [477, 366] on icon "Mezzanine - Seats Available: 86" at bounding box center [503, 409] width 265 height 135
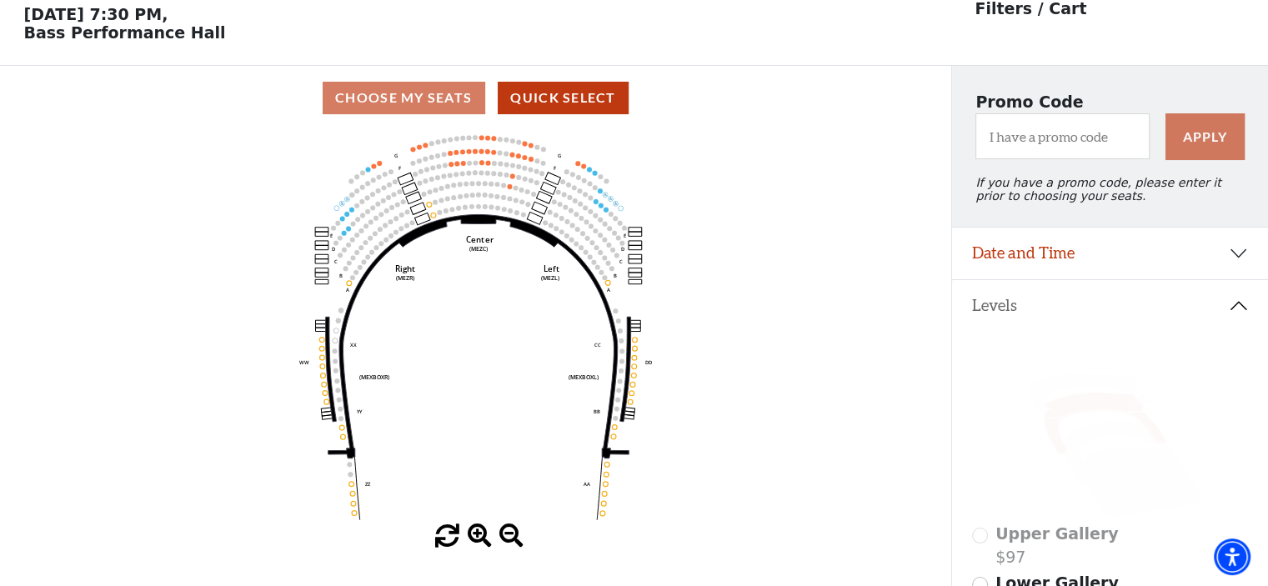
scroll to position [77, 0]
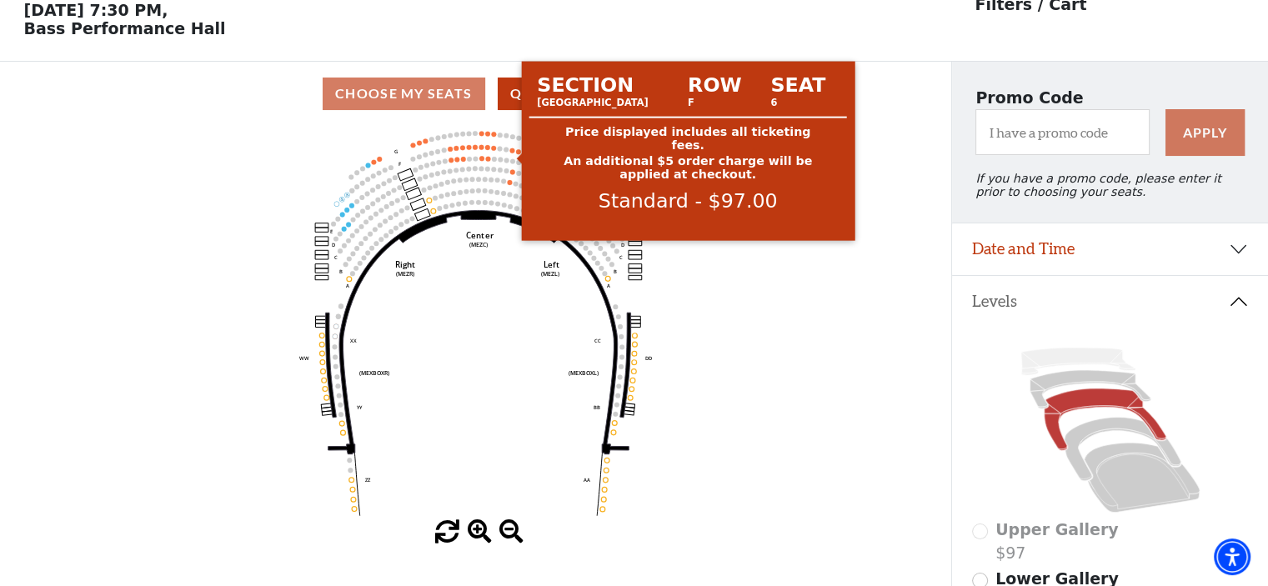
click at [510, 153] on circle at bounding box center [512, 150] width 5 height 5
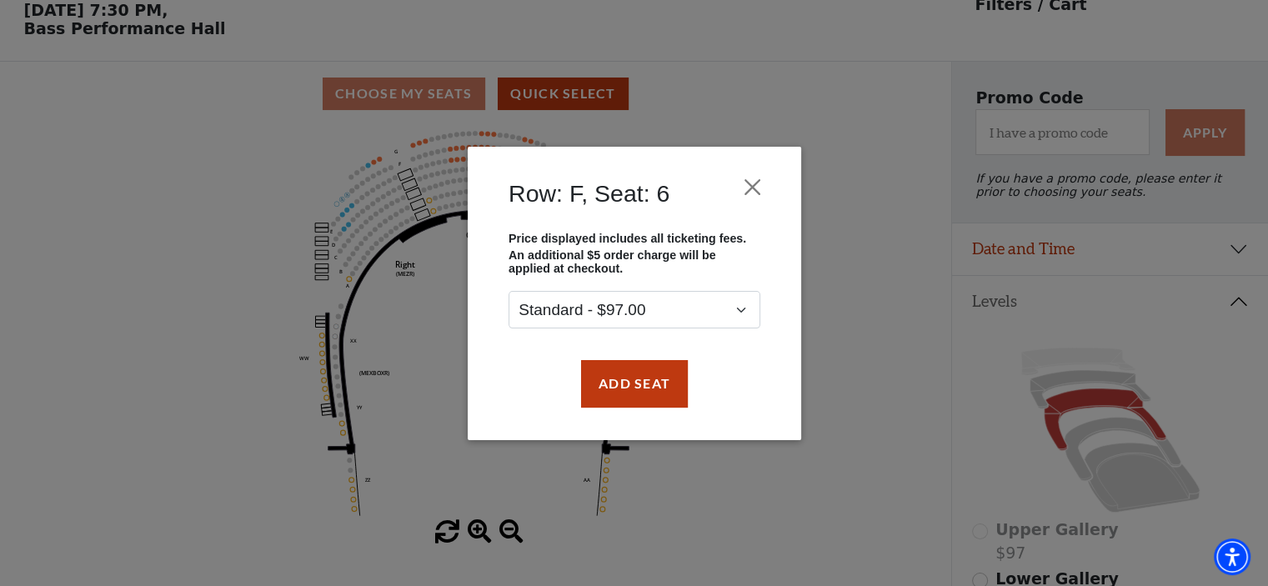
click at [663, 409] on div "Add Seat" at bounding box center [634, 383] width 283 height 78
click at [633, 378] on button "Add Seat" at bounding box center [633, 383] width 107 height 47
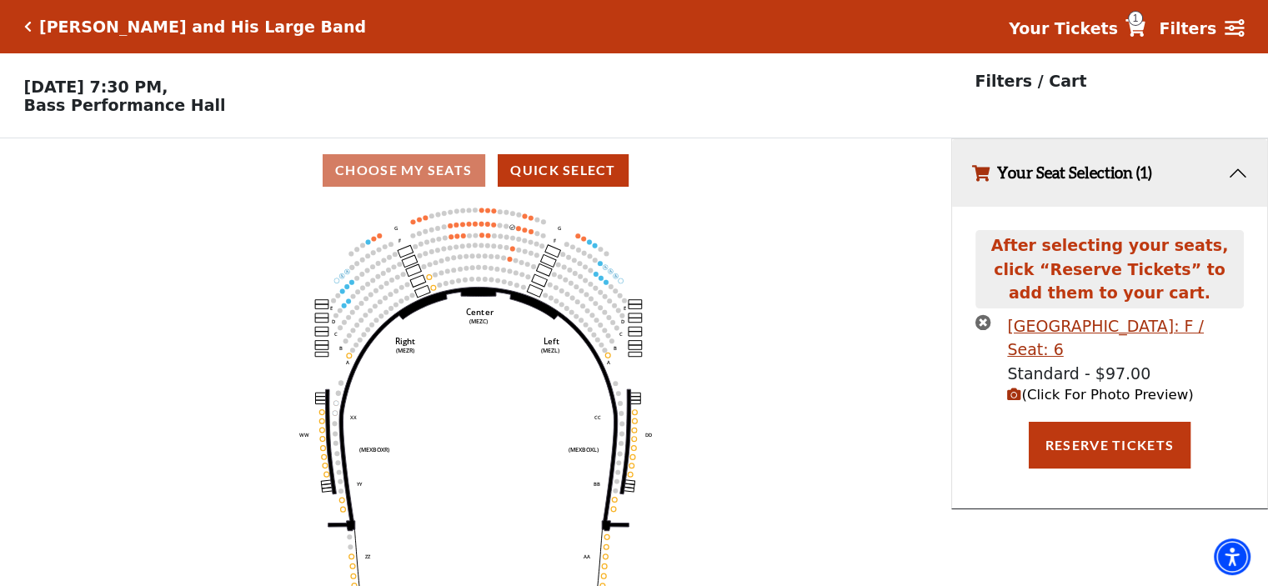
scroll to position [0, 0]
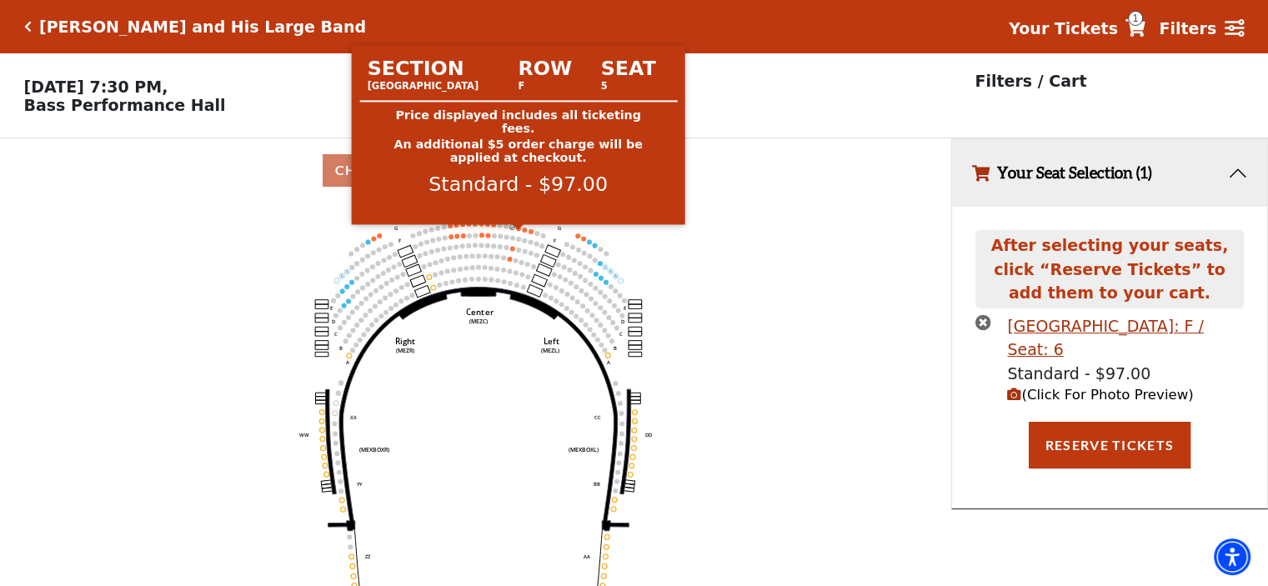
click at [520, 231] on circle at bounding box center [518, 228] width 5 height 5
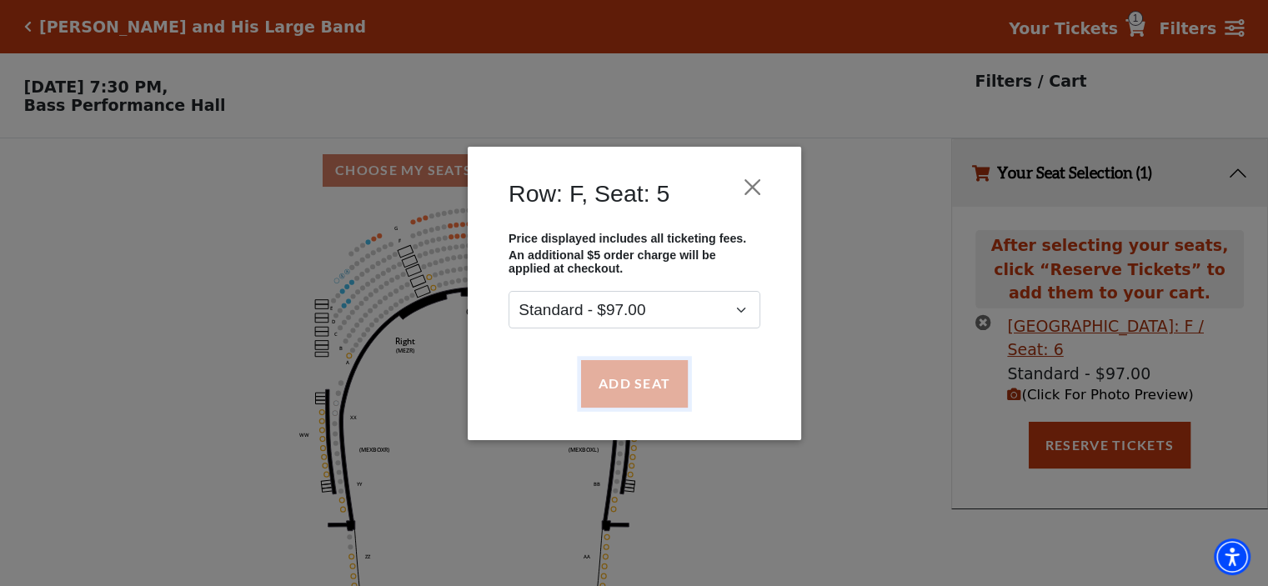
click at [637, 388] on button "Add Seat" at bounding box center [633, 383] width 107 height 47
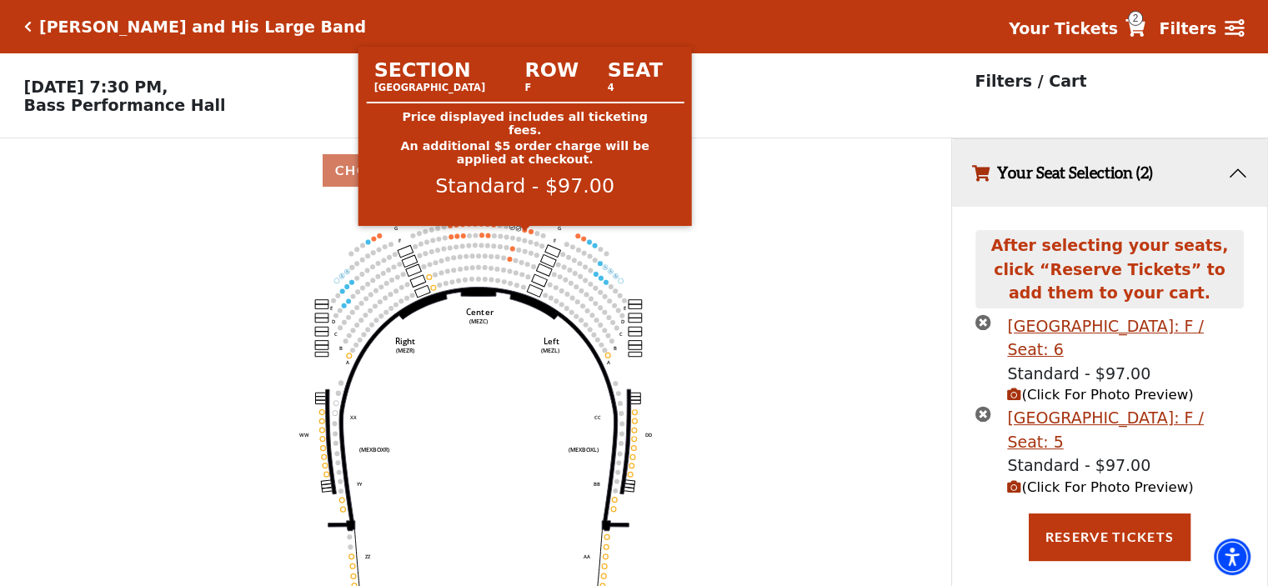
click at [523, 233] on div at bounding box center [524, 229] width 13 height 7
click at [526, 233] on circle at bounding box center [524, 230] width 5 height 5
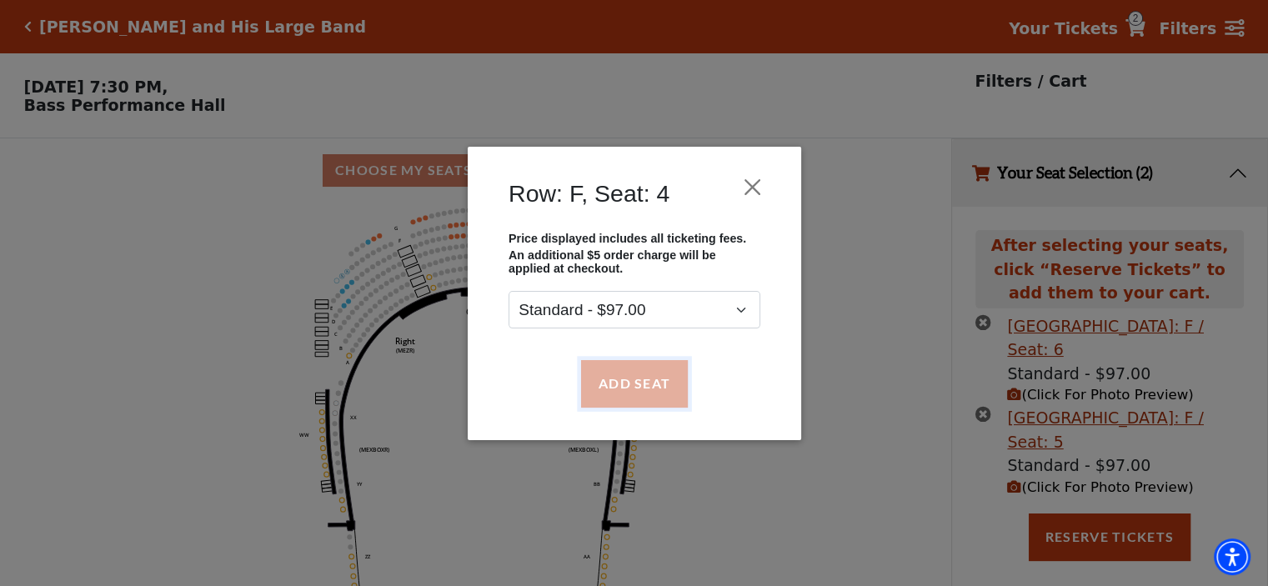
click at [626, 366] on button "Add Seat" at bounding box center [633, 383] width 107 height 47
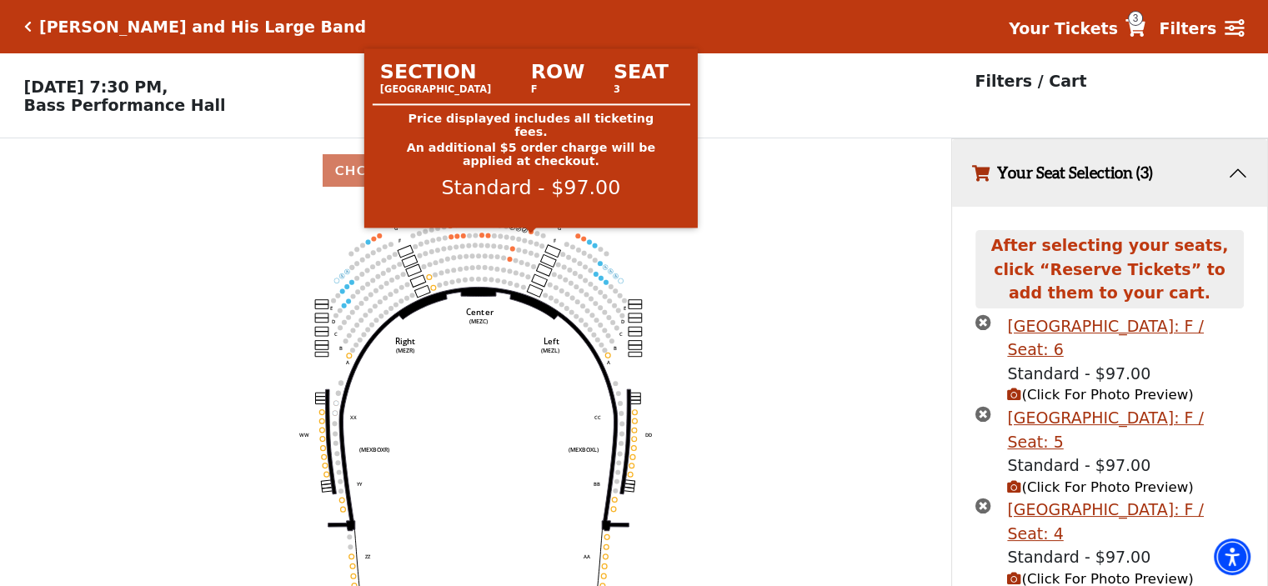
click at [529, 234] on circle at bounding box center [530, 231] width 5 height 5
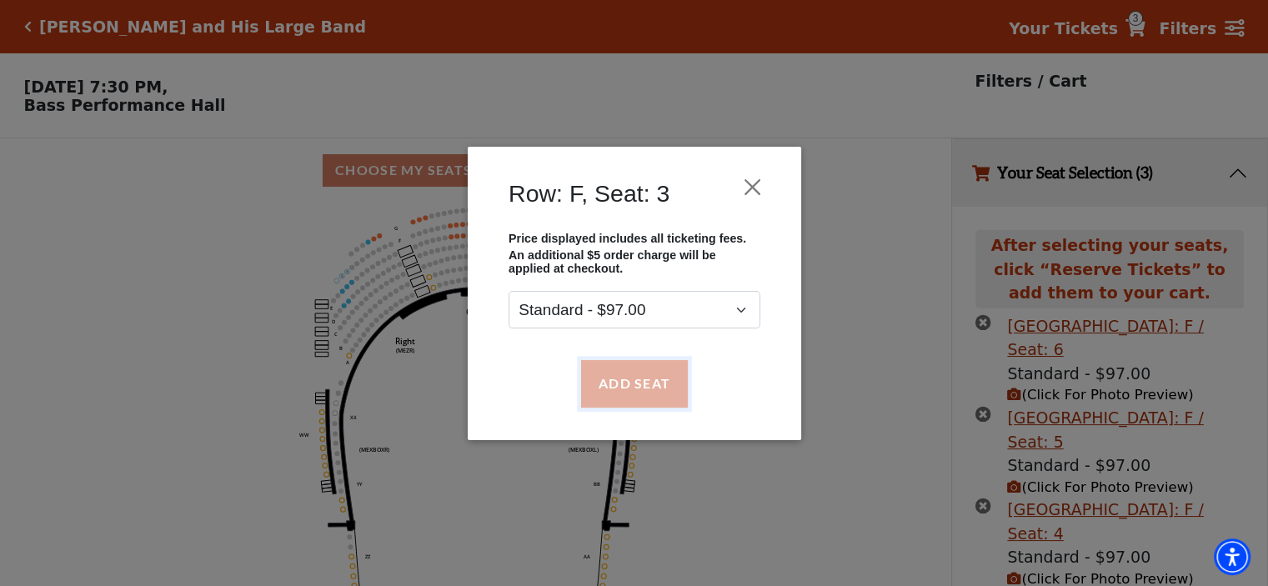
click at [633, 376] on button "Add Seat" at bounding box center [633, 383] width 107 height 47
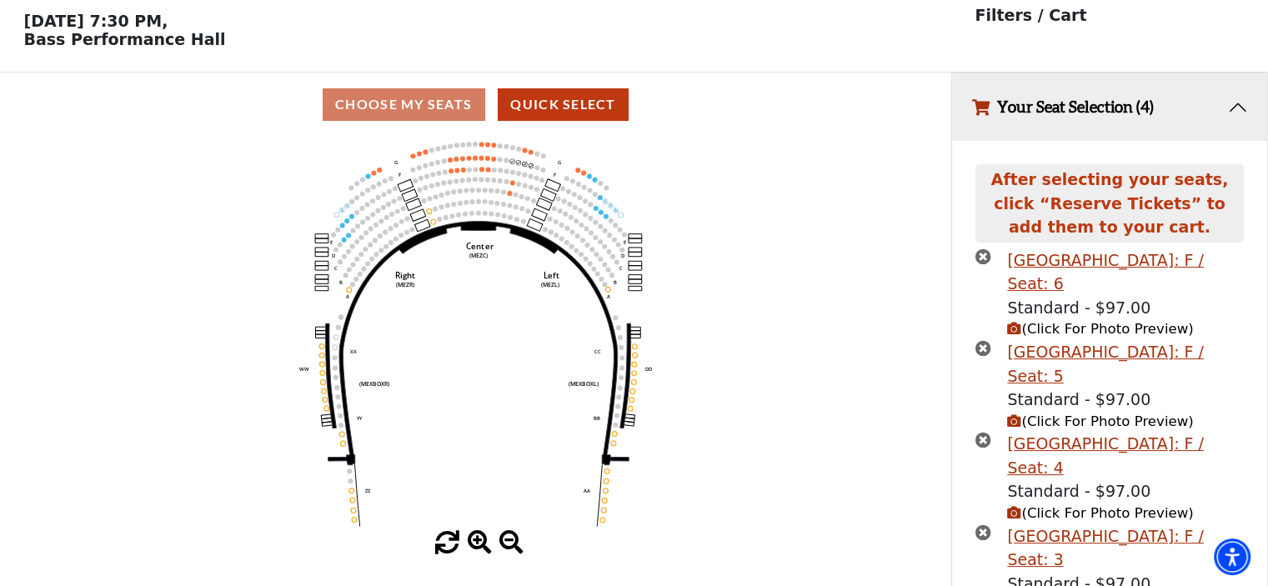
scroll to position [68, 0]
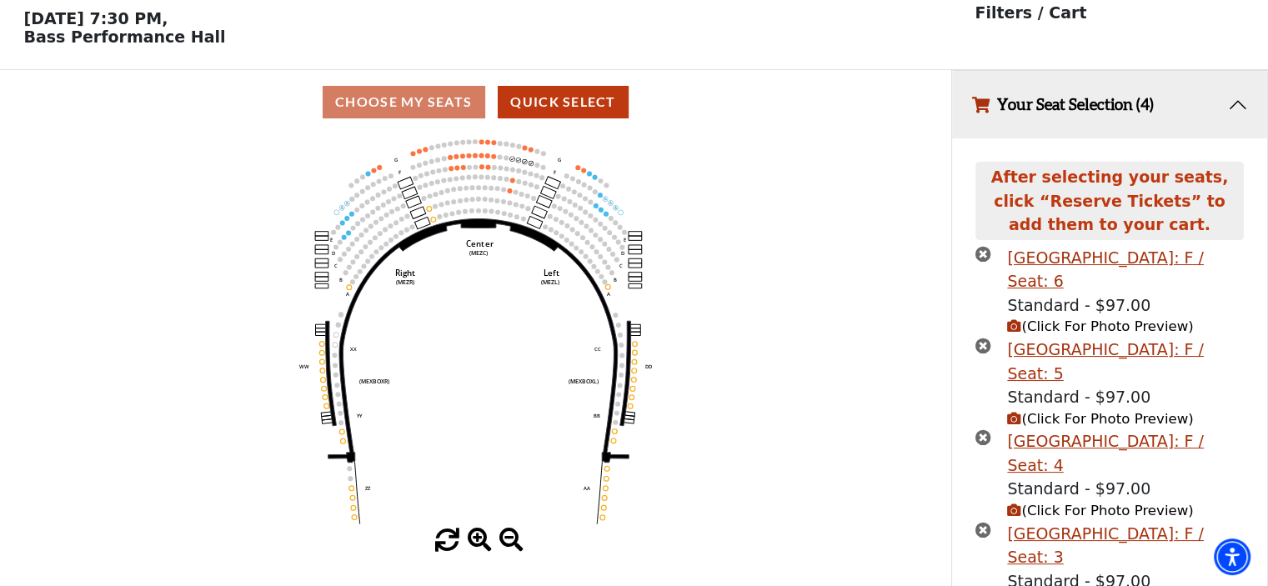
click at [528, 168] on icon "Center (MEZC) Right (MEZR) Left (MEZL) (MEXBOXR) (MEXBOXL) XX WW CC DD YY BB ZZ…" at bounding box center [476, 331] width 856 height 394
click at [1077, 411] on span "(Click For Photo Preview)" at bounding box center [1100, 419] width 186 height 16
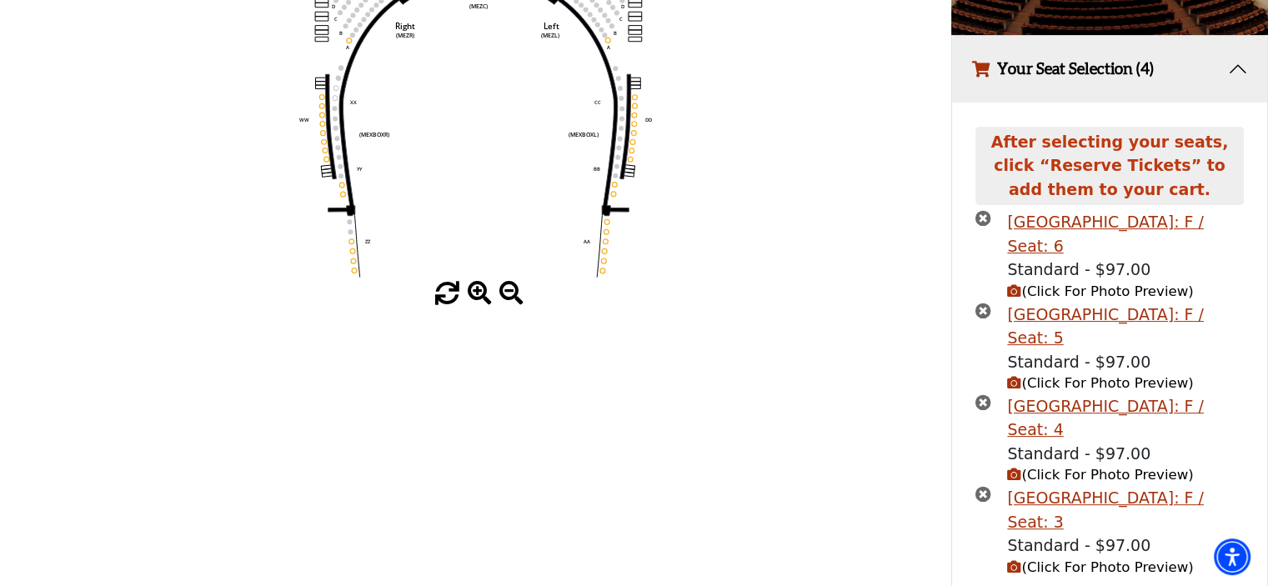
scroll to position [320, 0]
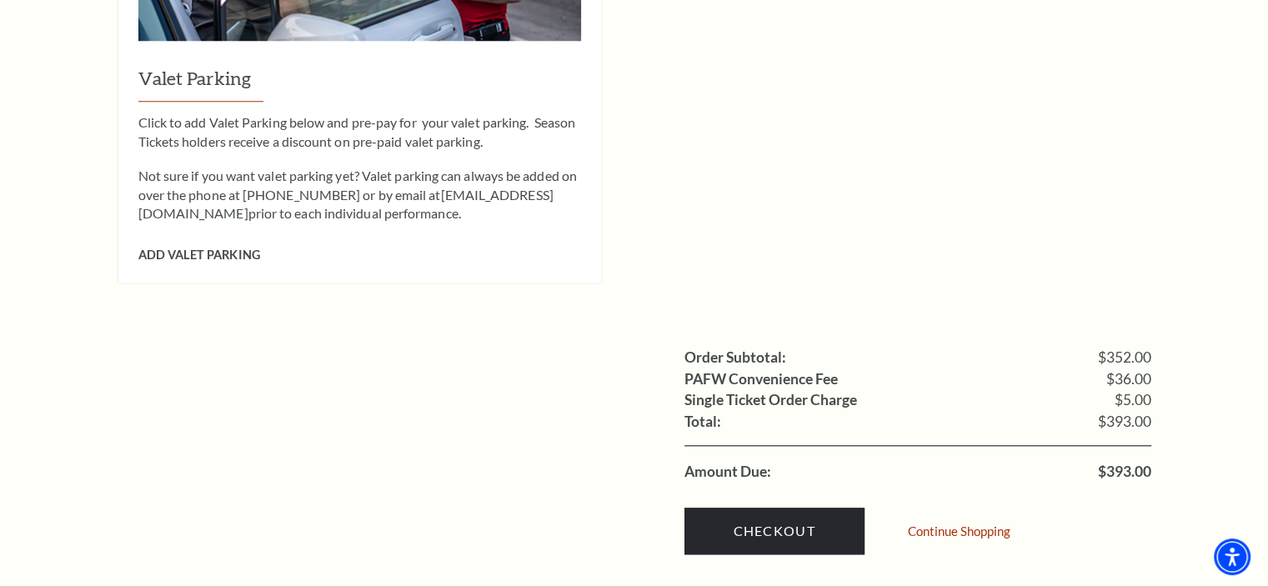
scroll to position [1608, 0]
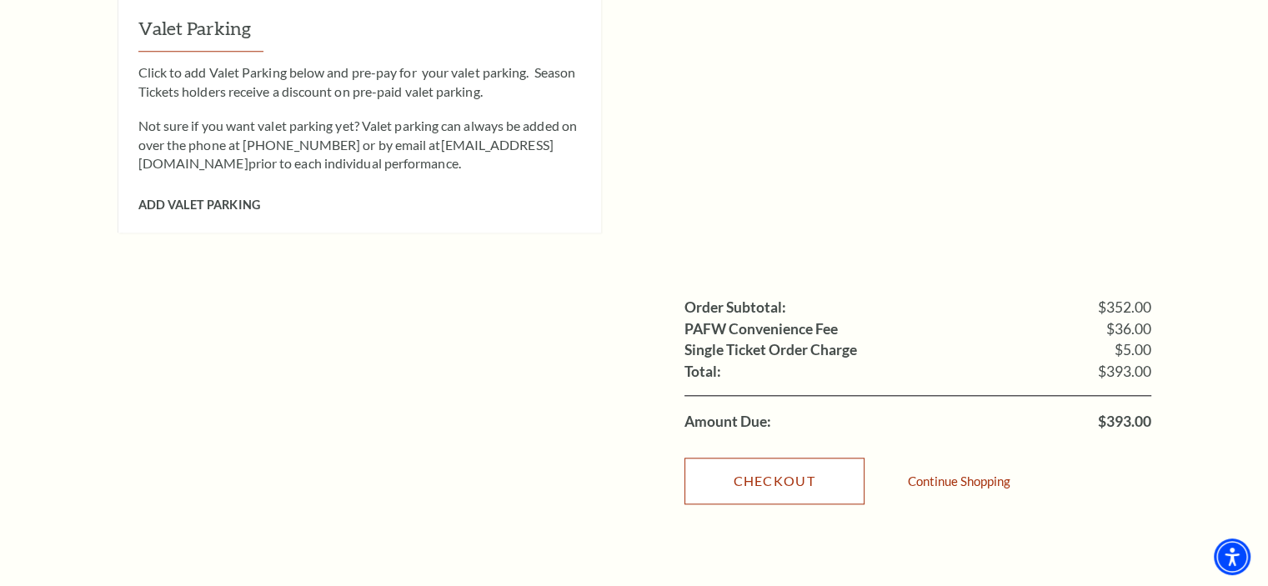
click at [833, 458] on link "Checkout" at bounding box center [774, 481] width 180 height 47
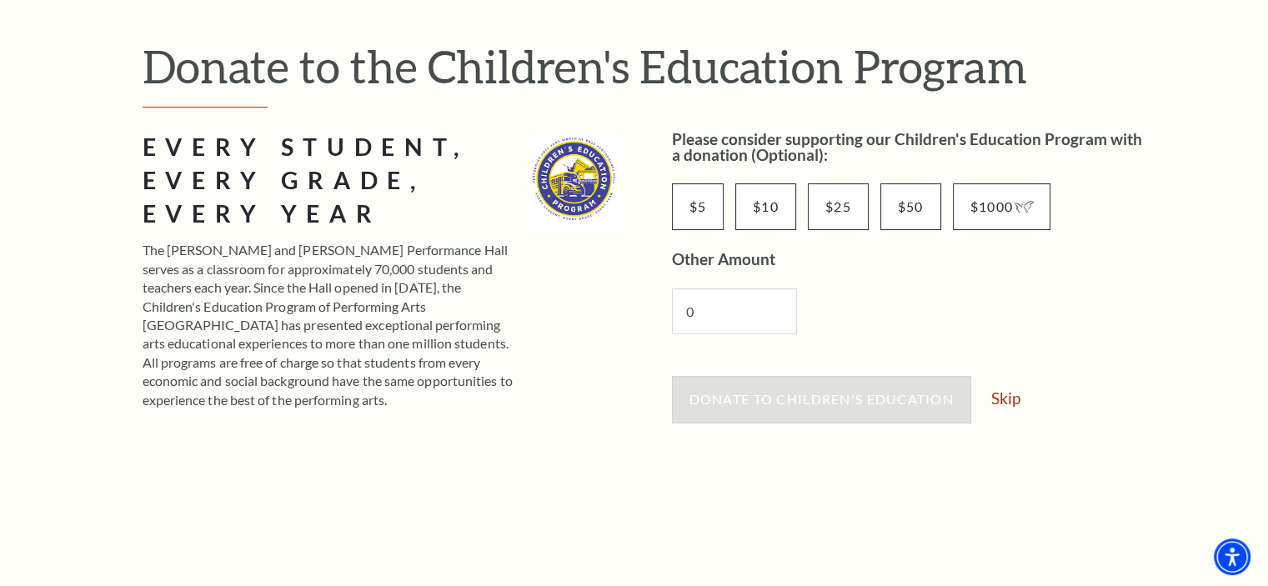
scroll to position [168, 0]
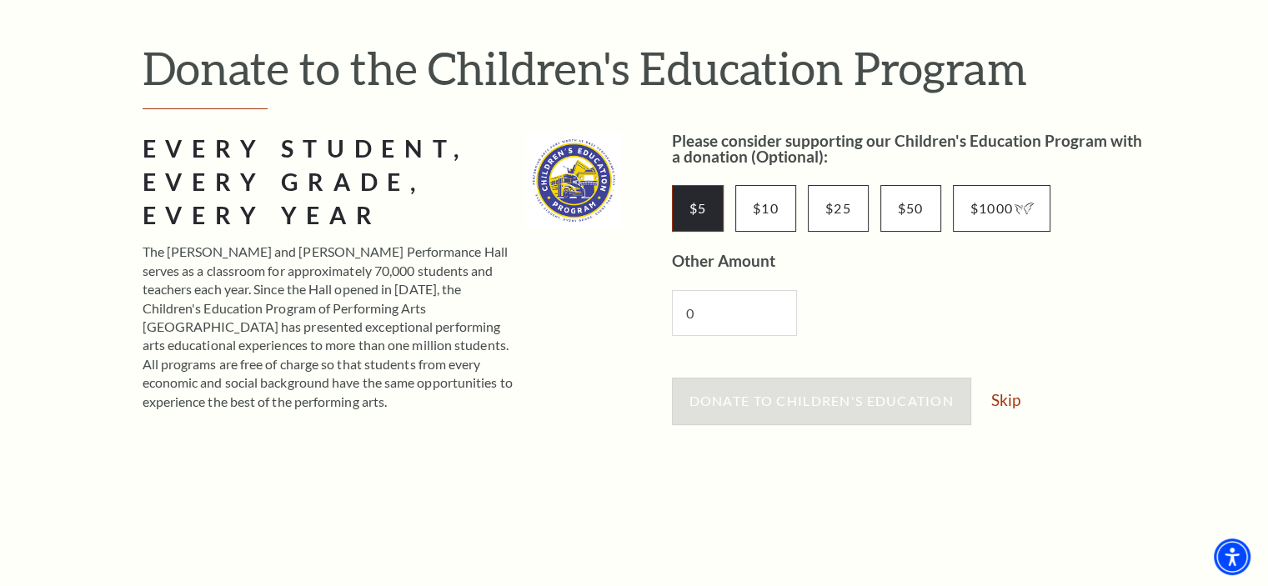
click at [686, 213] on input "$5" at bounding box center [698, 208] width 53 height 47
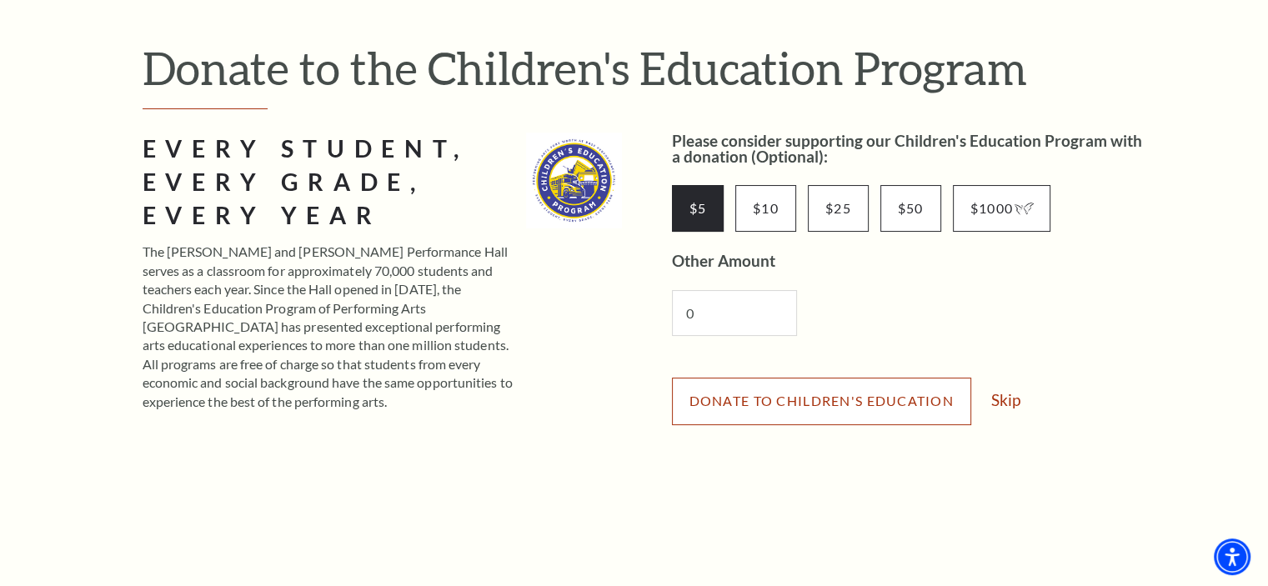
click at [933, 408] on span "Donate to Children's Education" at bounding box center [821, 401] width 264 height 16
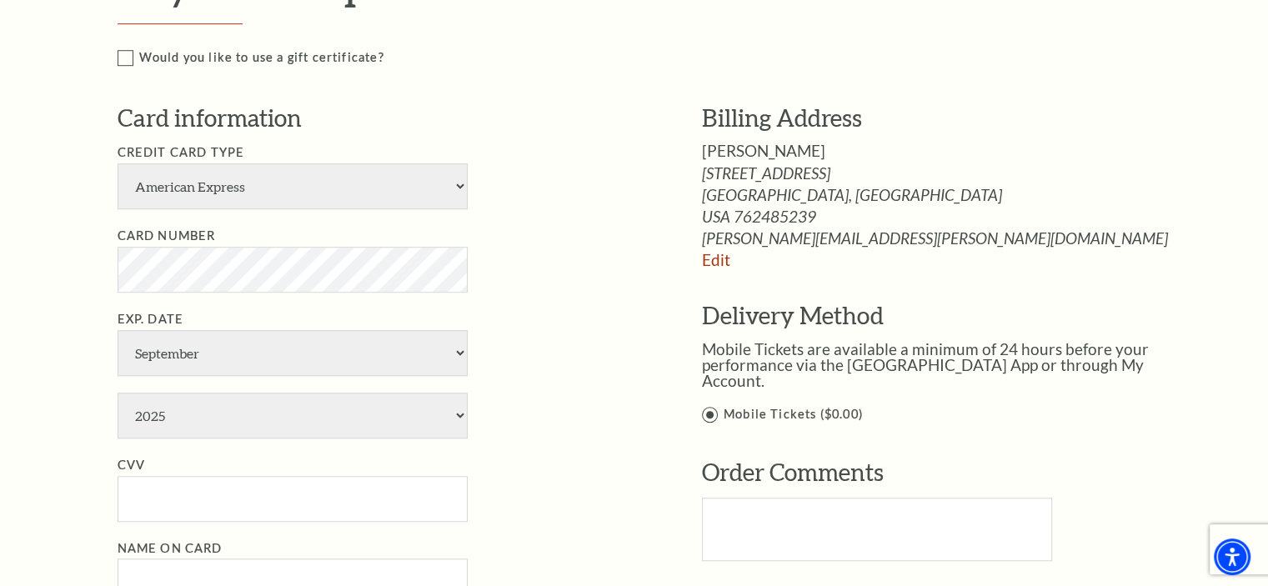
scroll to position [1180, 0]
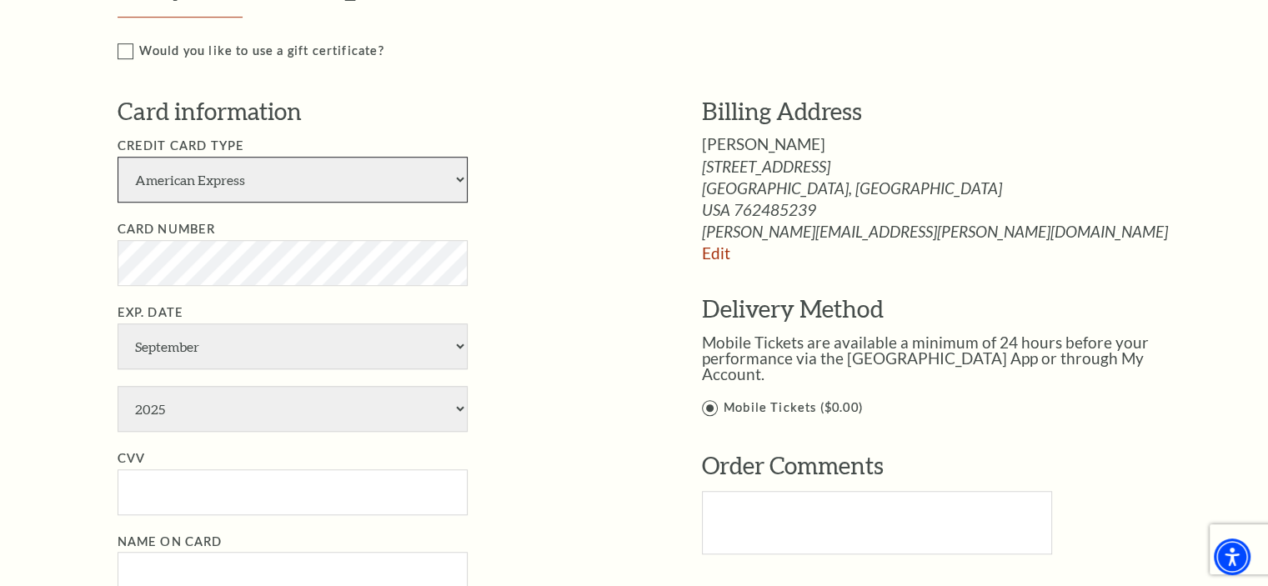
click at [247, 179] on select "American Express Visa Master Card Discover" at bounding box center [293, 180] width 350 height 46
click at [118, 157] on select "American Express Visa Master Card Discover" at bounding box center [293, 180] width 350 height 46
click at [299, 189] on select "American Express Visa Master Card Discover" at bounding box center [293, 180] width 350 height 46
click at [323, 187] on select "American Express Visa Master Card Discover" at bounding box center [293, 180] width 350 height 46
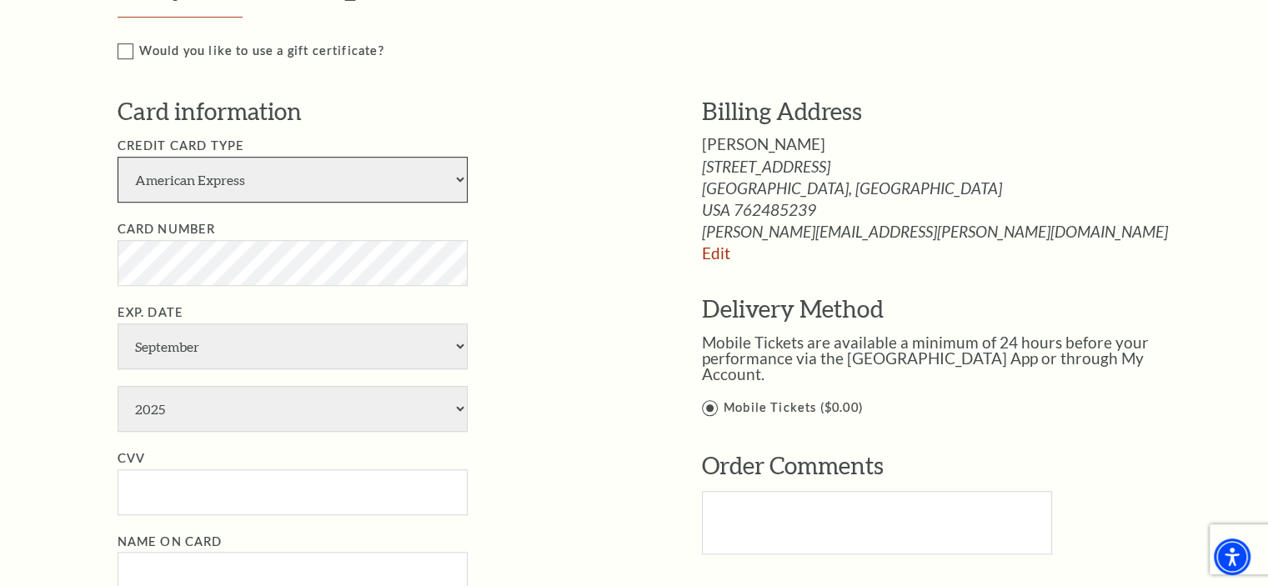
select select "25"
click at [118, 157] on select "American Express Visa Master Card Discover" at bounding box center [293, 180] width 350 height 46
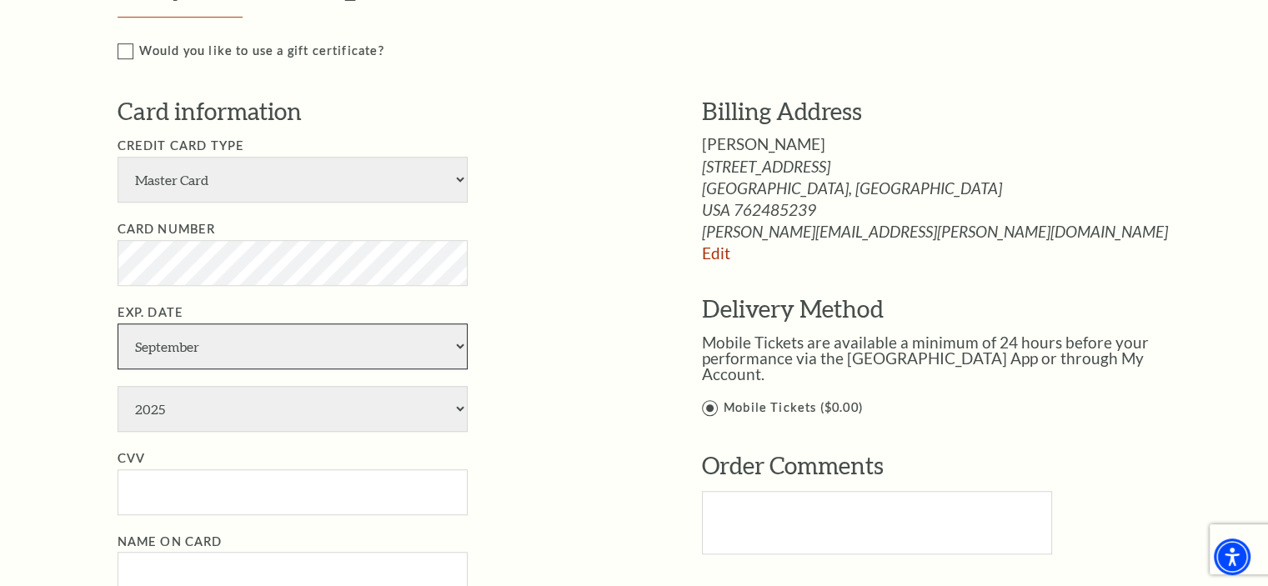
click at [283, 346] on select "January February March April May June July August September October November De…" at bounding box center [293, 346] width 350 height 46
select select "11"
click at [118, 323] on select "January February March April May June July August September October November De…" at bounding box center [293, 346] width 350 height 46
click at [282, 406] on select "2025 2026 2027 2028 2029 2030 2031 2032 2033 2034" at bounding box center [293, 409] width 350 height 46
select select "2028"
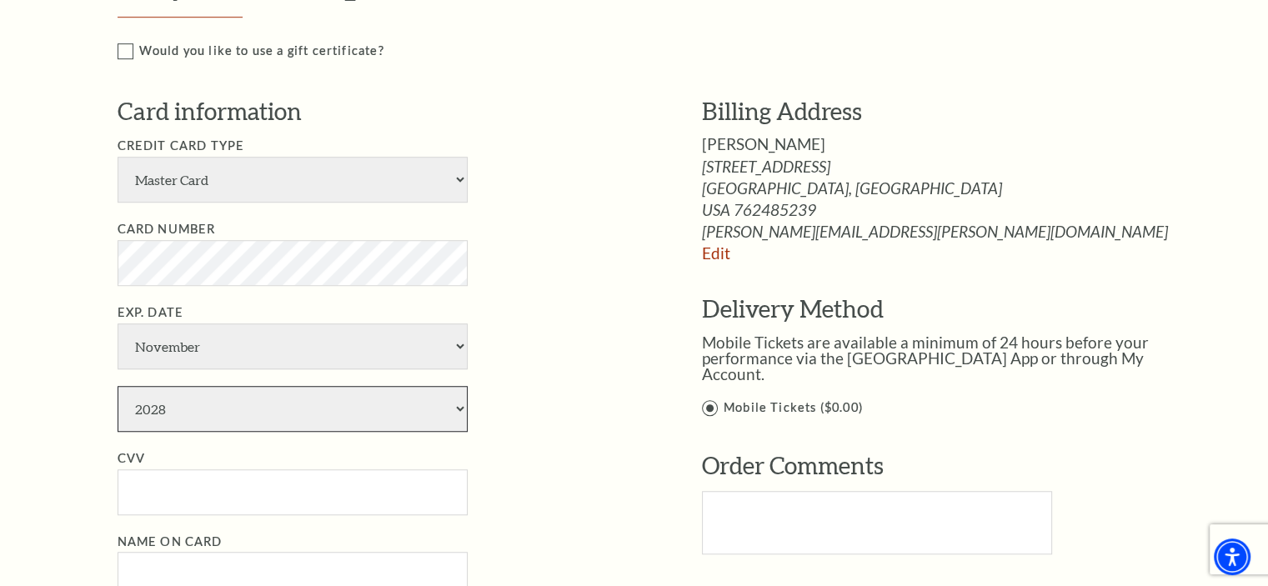
click at [118, 386] on select "2025 2026 2027 2028 2029 2030 2031 2032 2033 2034" at bounding box center [293, 409] width 350 height 46
click at [257, 494] on input "CVV" at bounding box center [293, 492] width 350 height 46
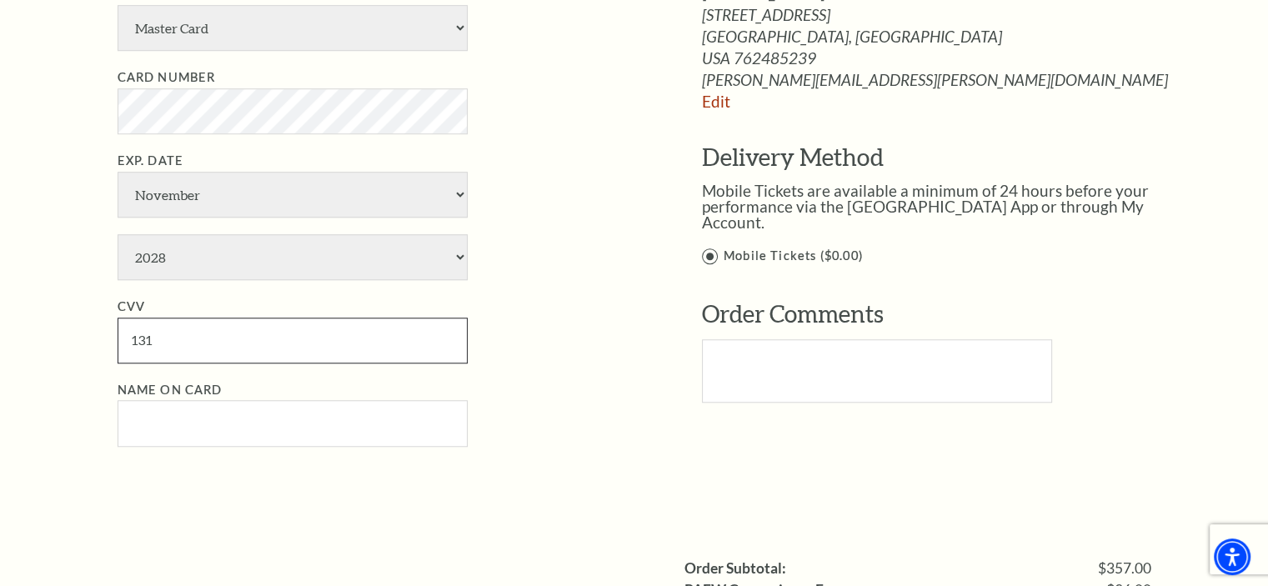
scroll to position [1339, 0]
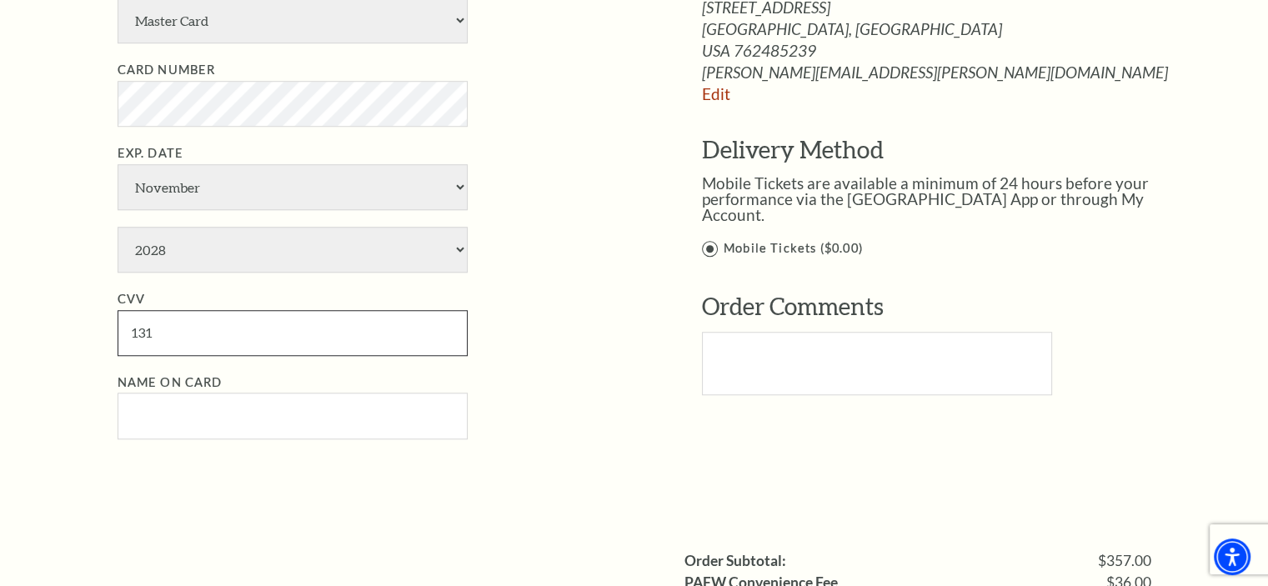
type input "131"
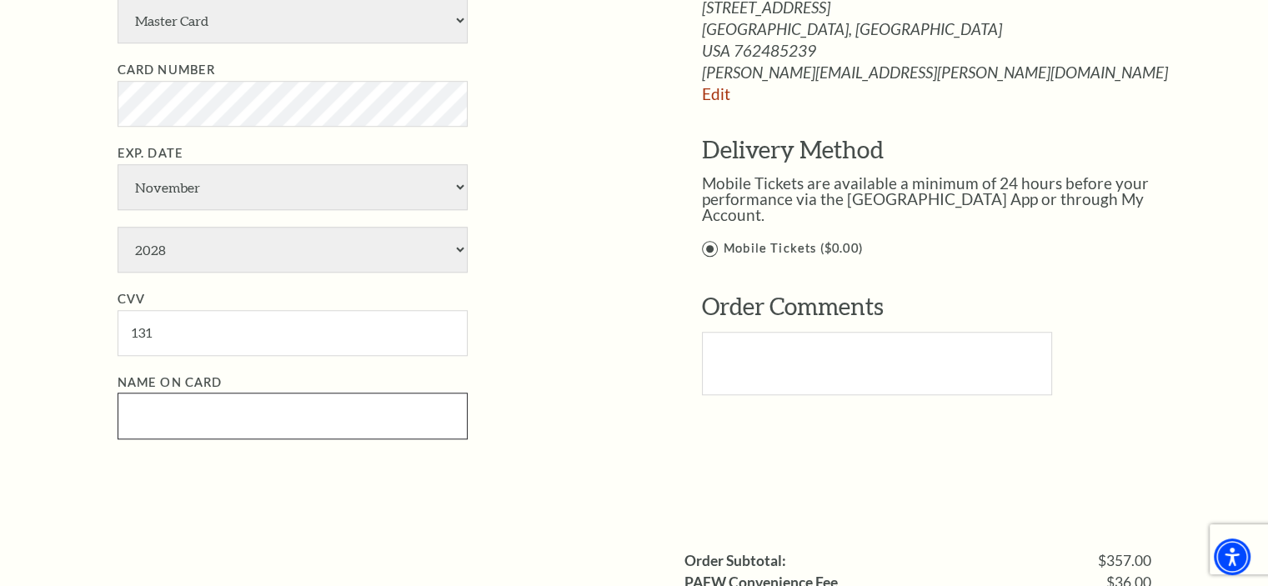
click at [148, 413] on input "Name on Card" at bounding box center [293, 416] width 350 height 46
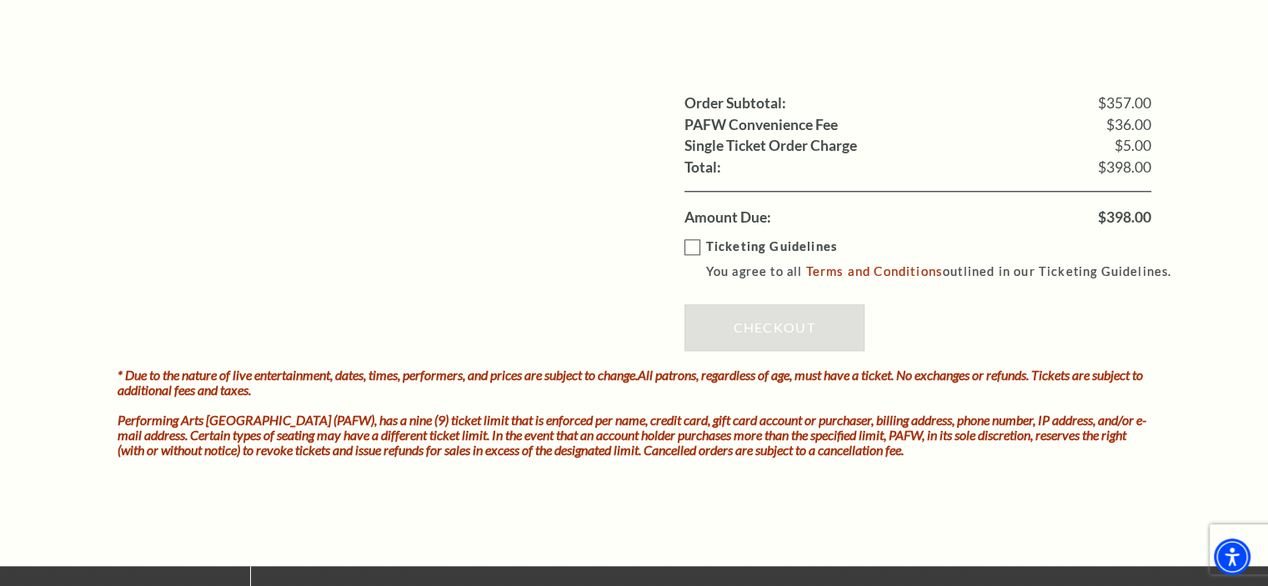
scroll to position [1800, 0]
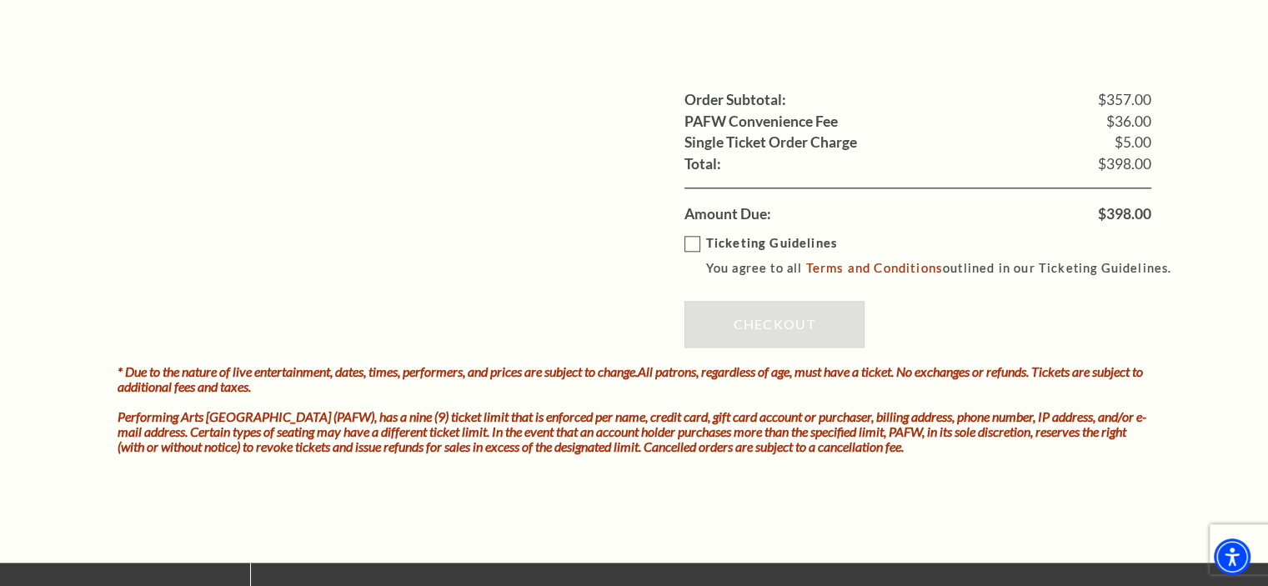
type input "Lynda Harrell"
click at [688, 243] on label "Ticketing Guidelines You agree to all Terms and Conditions outlined in our Tick…" at bounding box center [935, 256] width 503 height 46
click at [0, 0] on input "Ticketing Guidelines You agree to all Terms and Conditions outlined in our Tick…" at bounding box center [0, 0] width 0 height 0
click at [815, 316] on link "Checkout" at bounding box center [774, 324] width 180 height 47
